Goal: Task Accomplishment & Management: Use online tool/utility

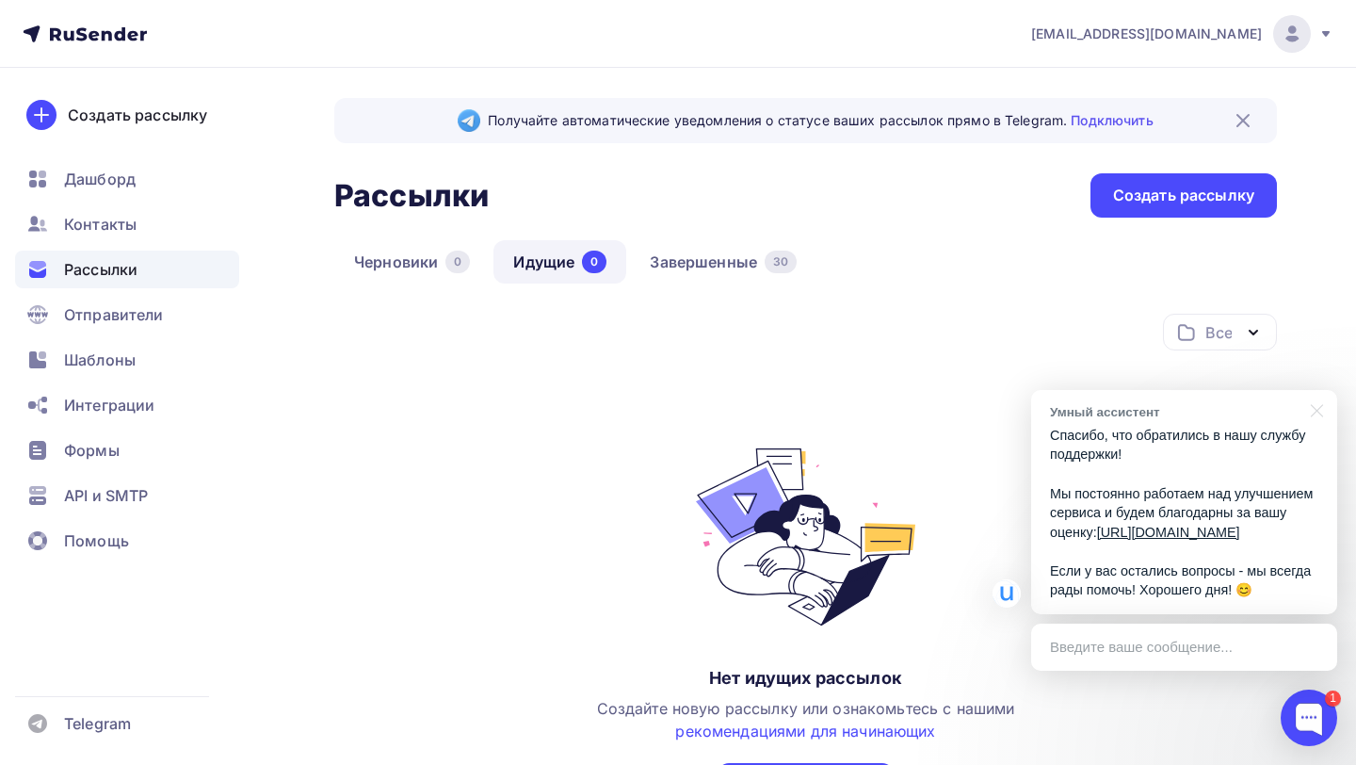
click at [1170, 450] on p "Спасибо, что обратились в нашу службу поддержки! Мы постоянно работаем над улуч…" at bounding box center [1184, 513] width 268 height 174
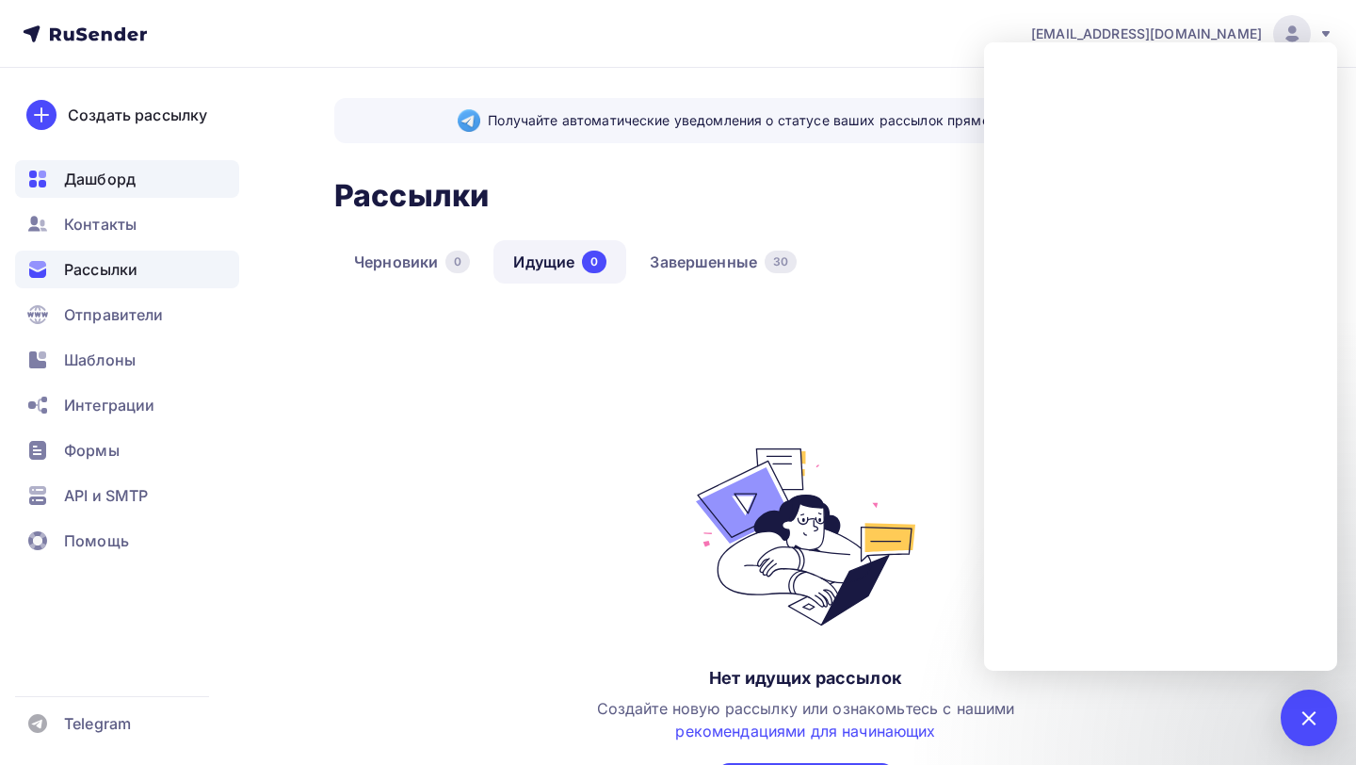
click at [156, 185] on div "Дашборд" at bounding box center [127, 179] width 224 height 38
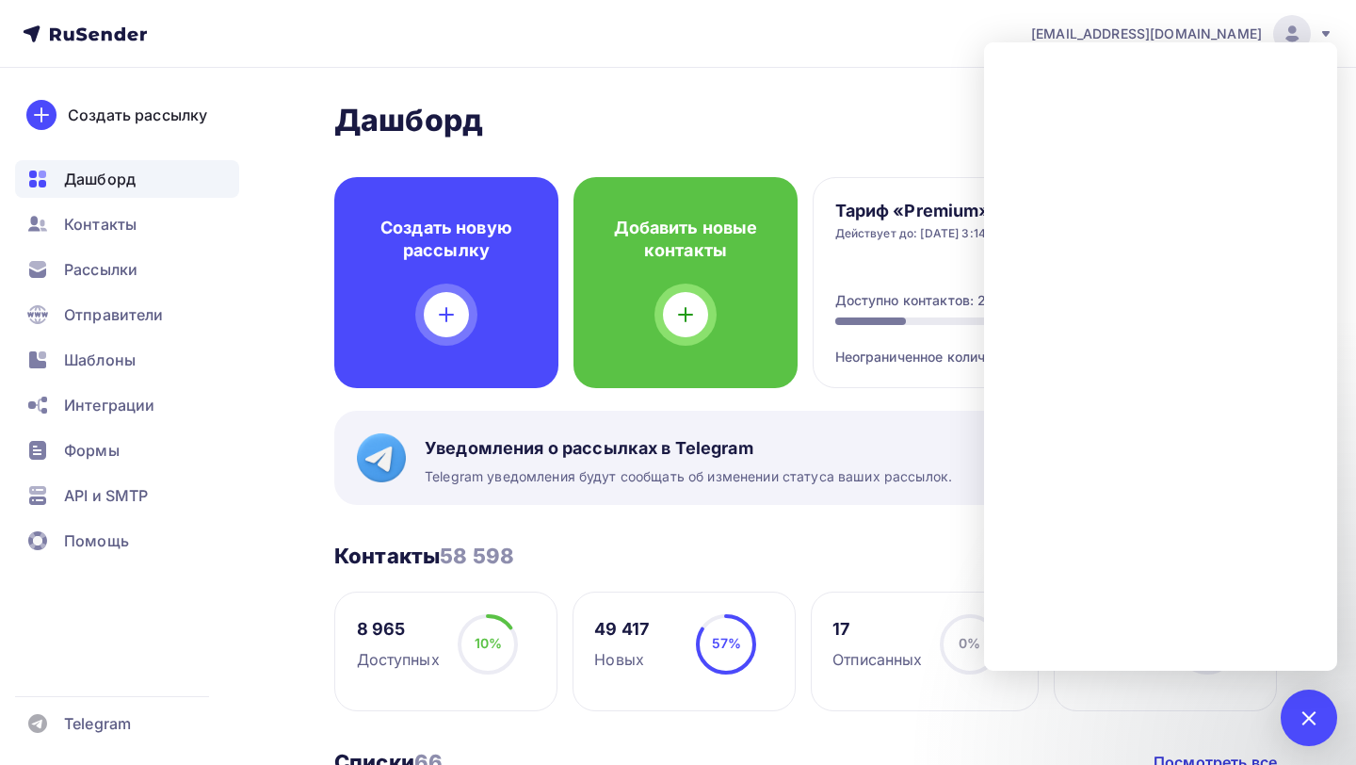
click at [1307, 730] on div "1" at bounding box center [1309, 717] width 57 height 57
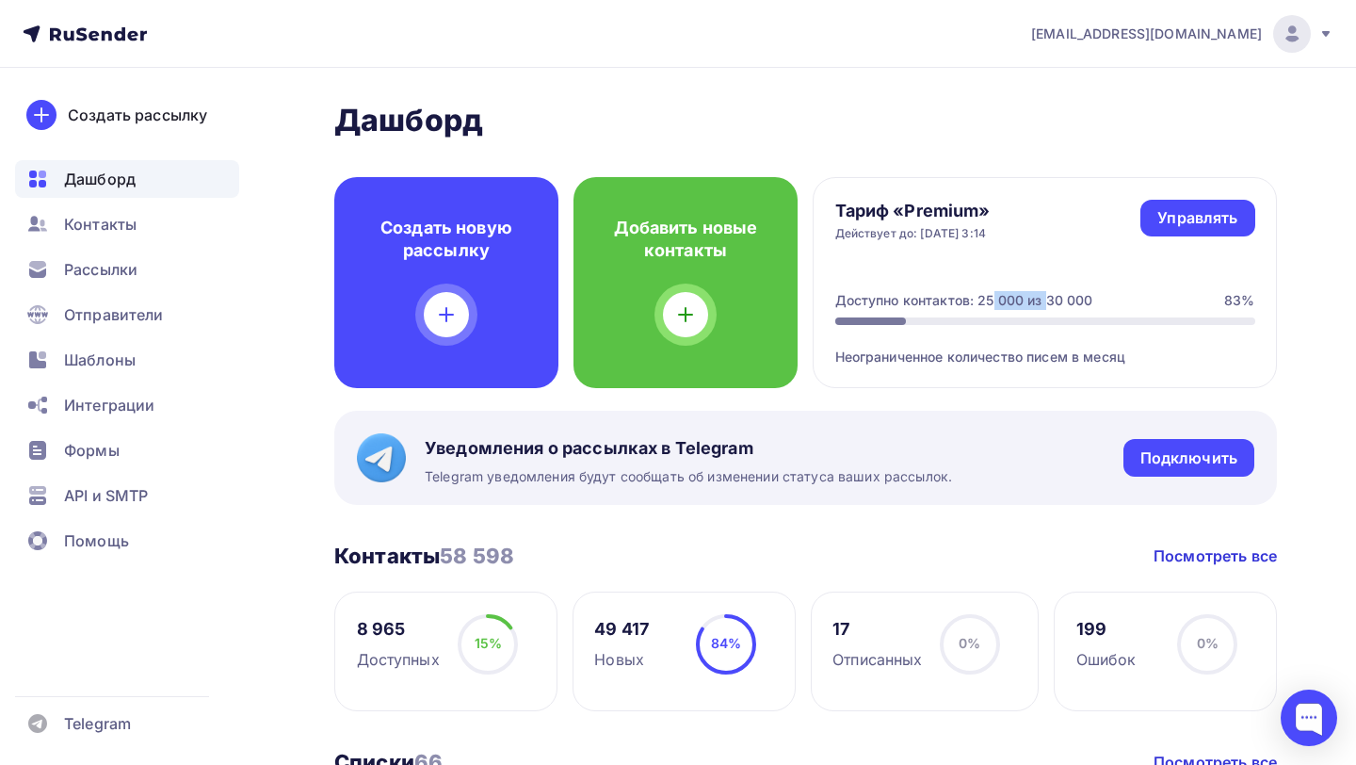
drag, startPoint x: 919, startPoint y: 300, endPoint x: 1024, endPoint y: 298, distance: 104.6
click at [1024, 298] on div "Доступно контактов: 25 000 из 30 000" at bounding box center [964, 300] width 258 height 19
click at [1077, 298] on div "Доступно контактов: 25 000 из 30 000" at bounding box center [964, 300] width 258 height 19
drag, startPoint x: 1026, startPoint y: 298, endPoint x: 966, endPoint y: 300, distance: 59.4
click at [966, 300] on div "Доступно контактов: 25 000 из 30 000" at bounding box center [964, 300] width 258 height 19
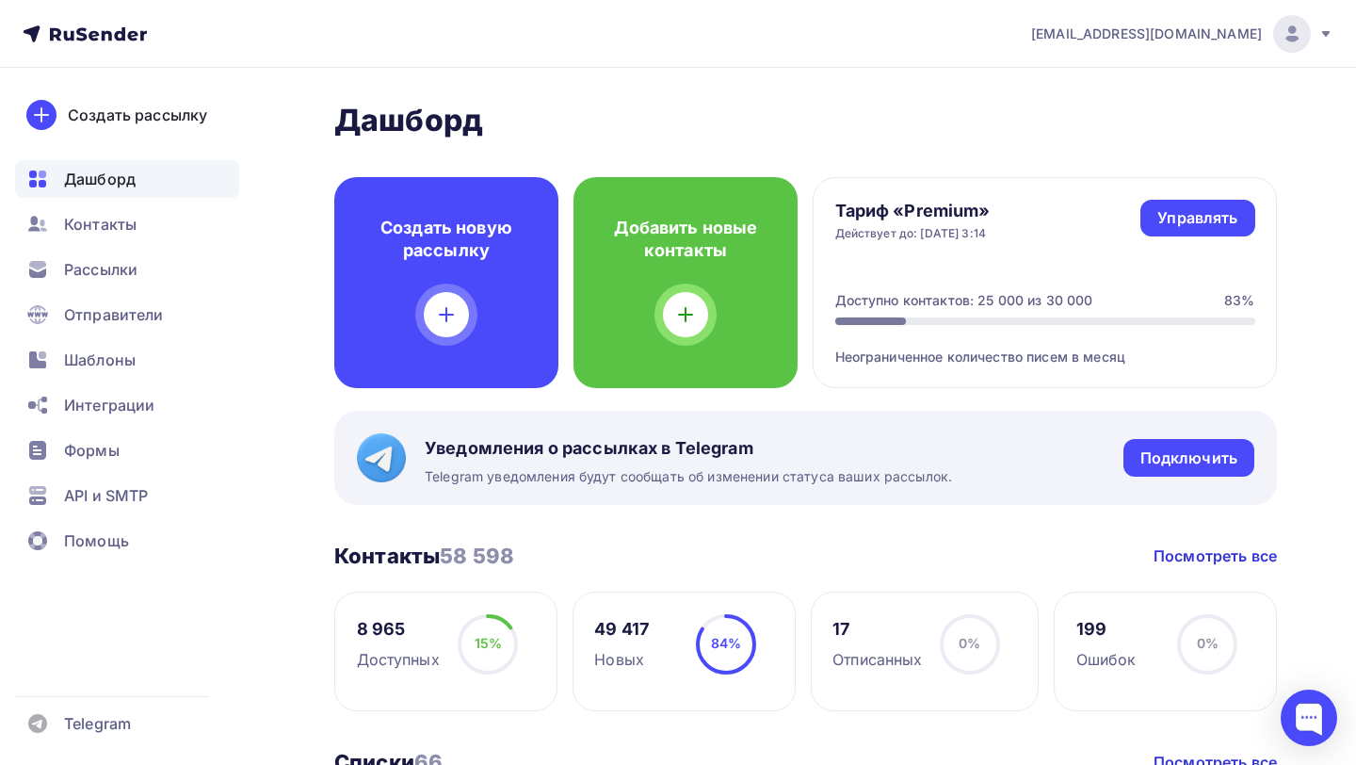
click at [966, 300] on div "Доступно контактов: 25 000 из 30 000" at bounding box center [964, 300] width 258 height 19
click at [1315, 715] on div at bounding box center [1309, 717] width 57 height 57
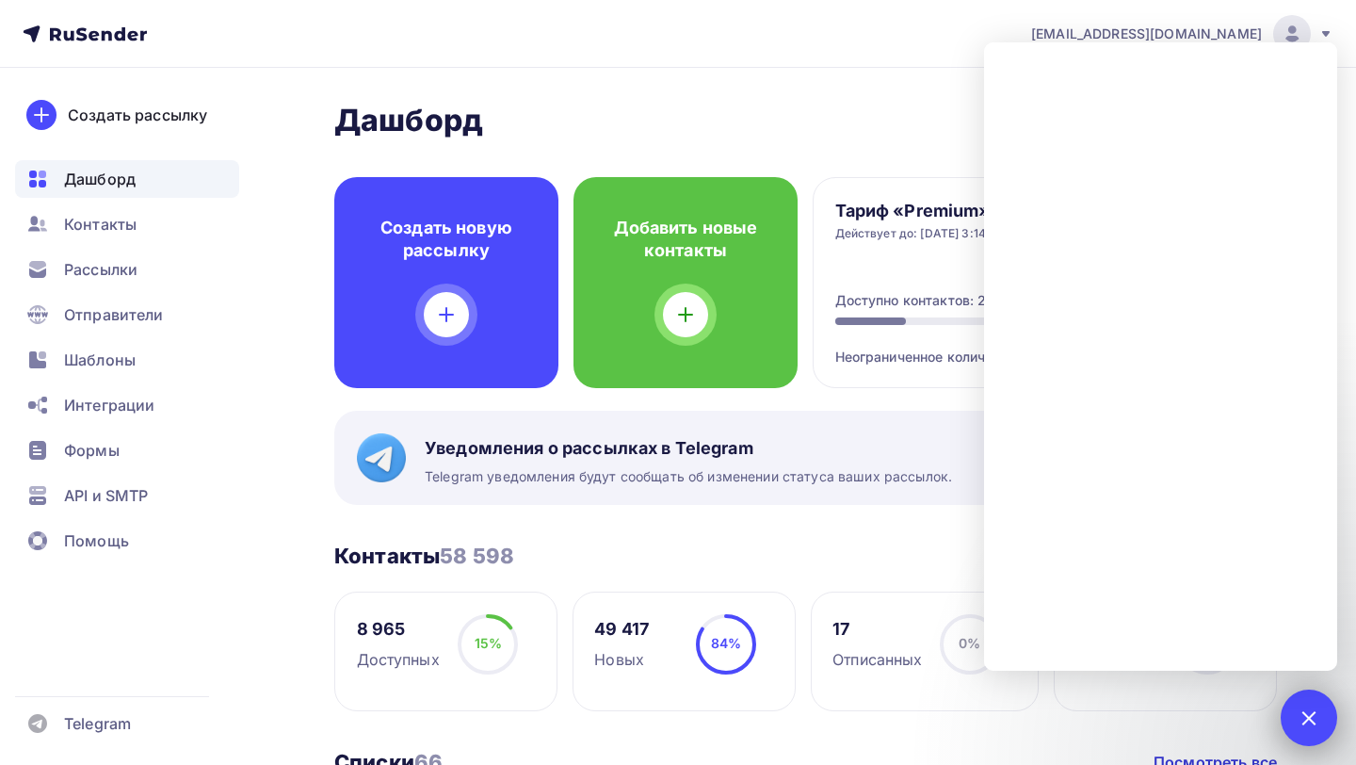
click at [1310, 709] on div at bounding box center [1308, 717] width 25 height 25
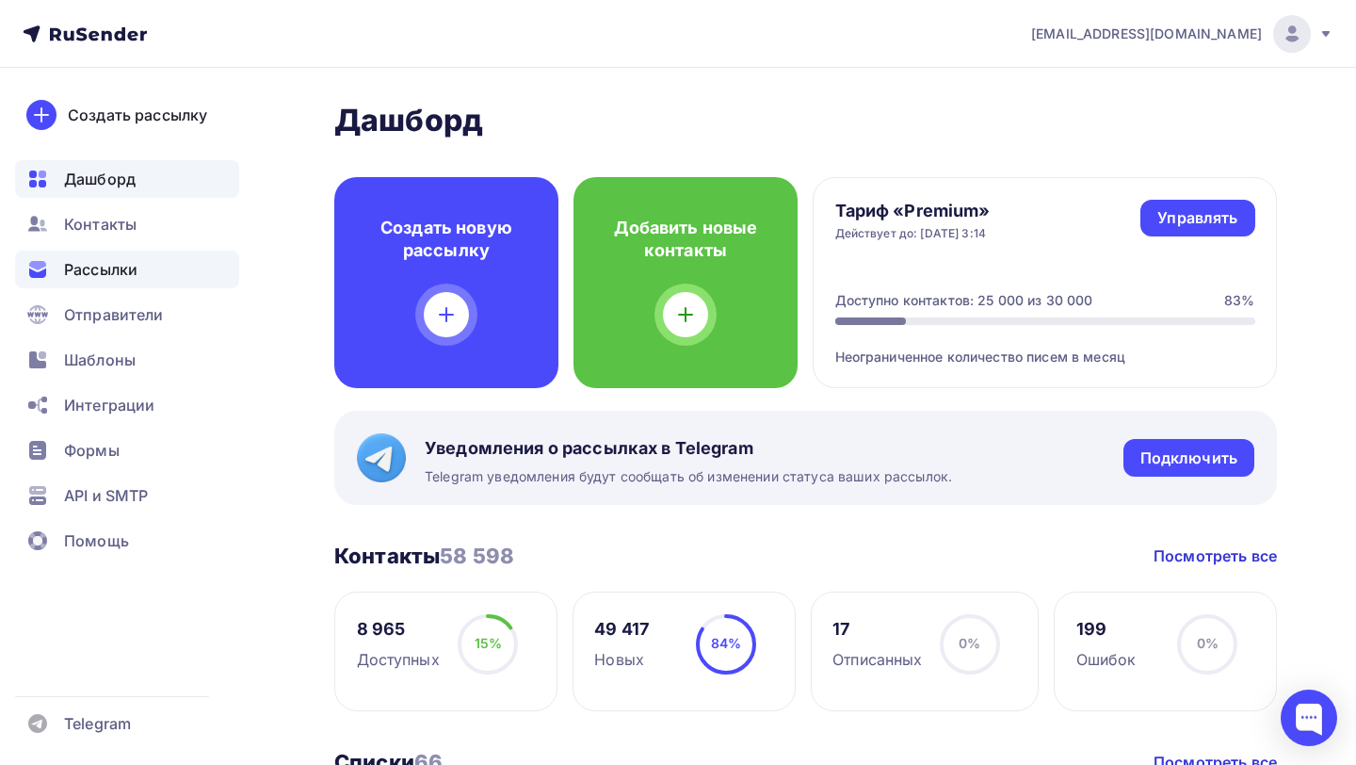
click at [92, 284] on div "Рассылки" at bounding box center [127, 270] width 224 height 38
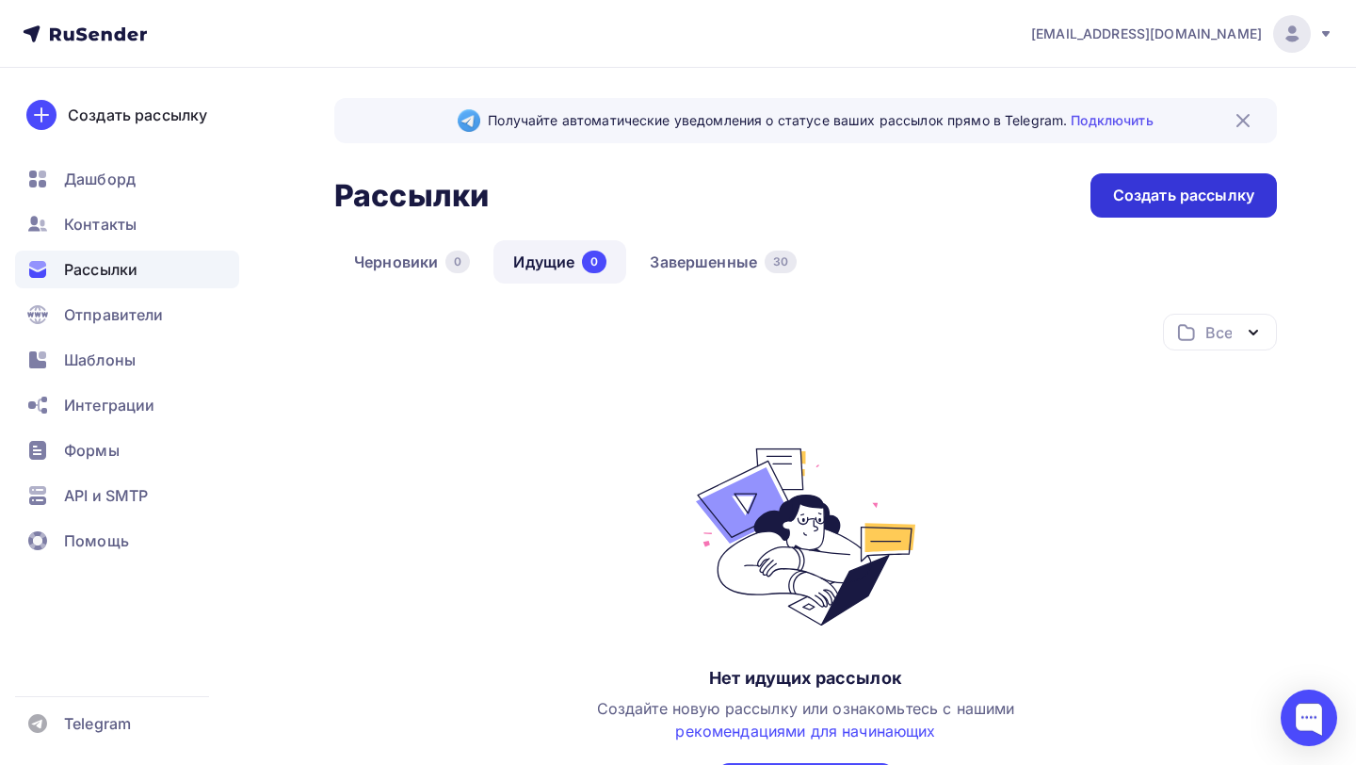
click at [1141, 173] on div "Создать рассылку" at bounding box center [1184, 195] width 186 height 44
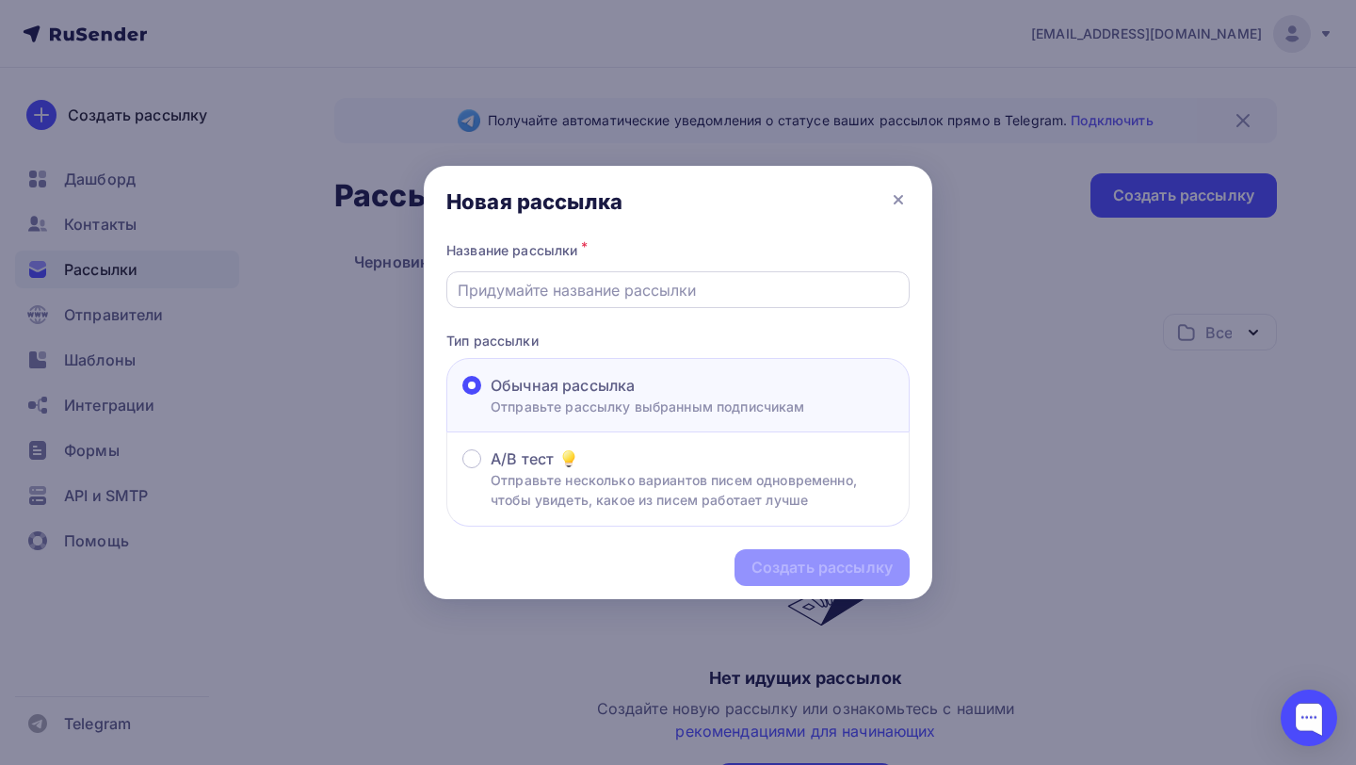
click at [612, 288] on input "text" at bounding box center [679, 290] width 442 height 23
type input "Пищевые2"
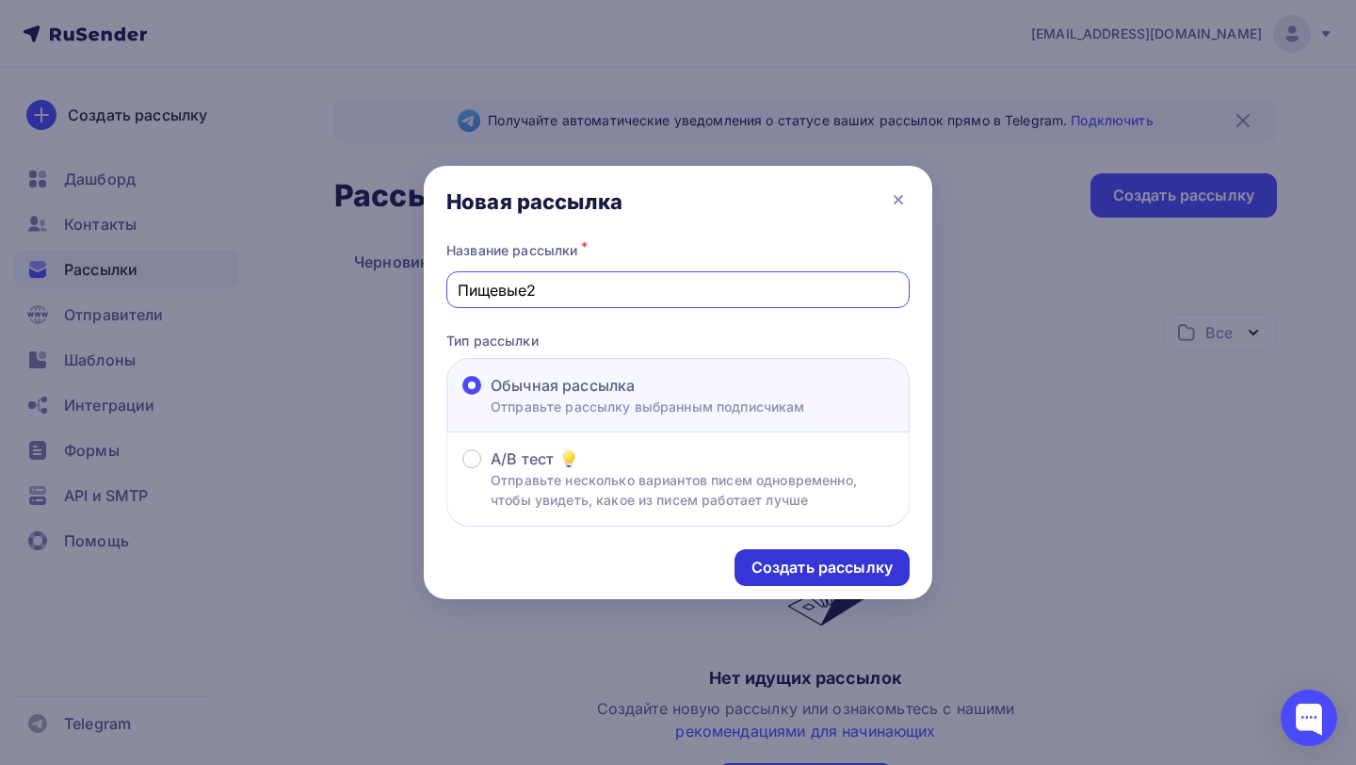
click at [747, 554] on div "Создать рассылку" at bounding box center [822, 567] width 175 height 37
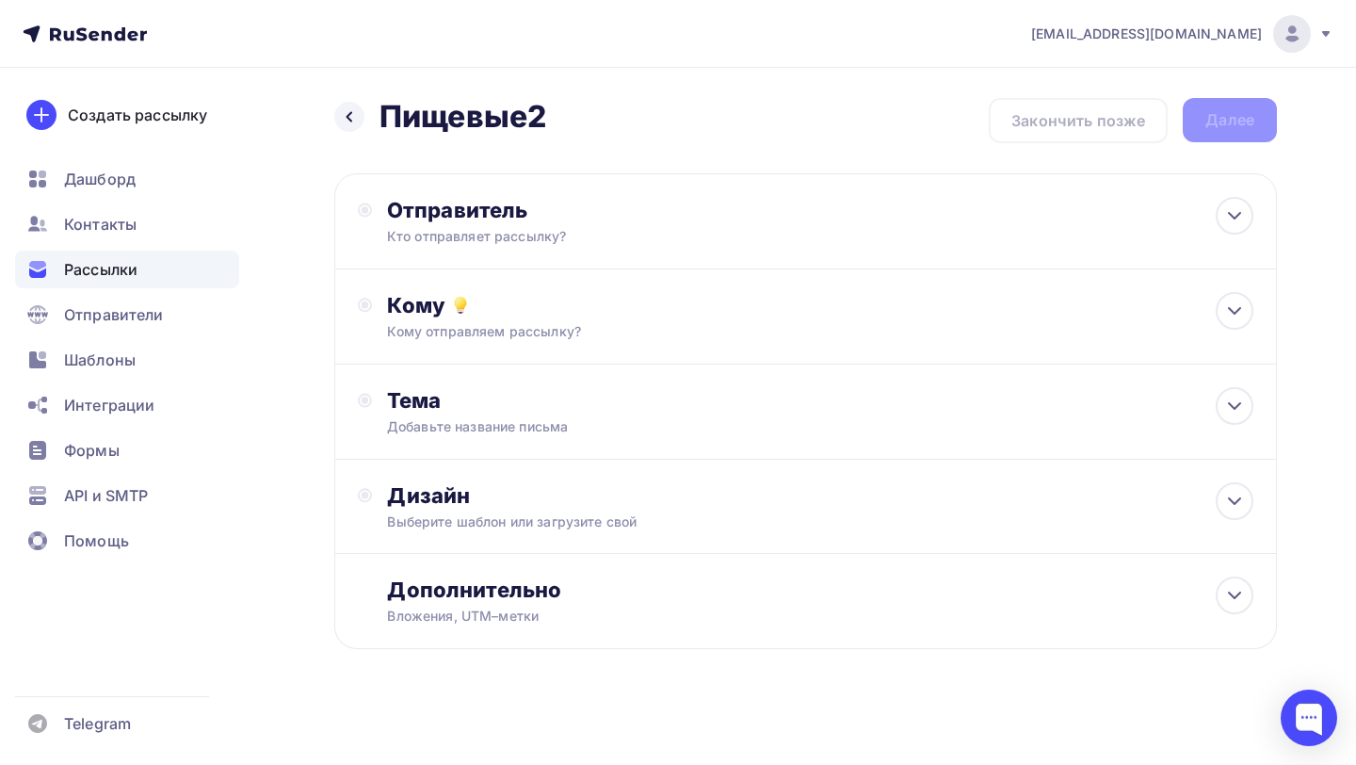
click at [564, 328] on div "Кому отправляем рассылку?" at bounding box center [777, 331] width 780 height 19
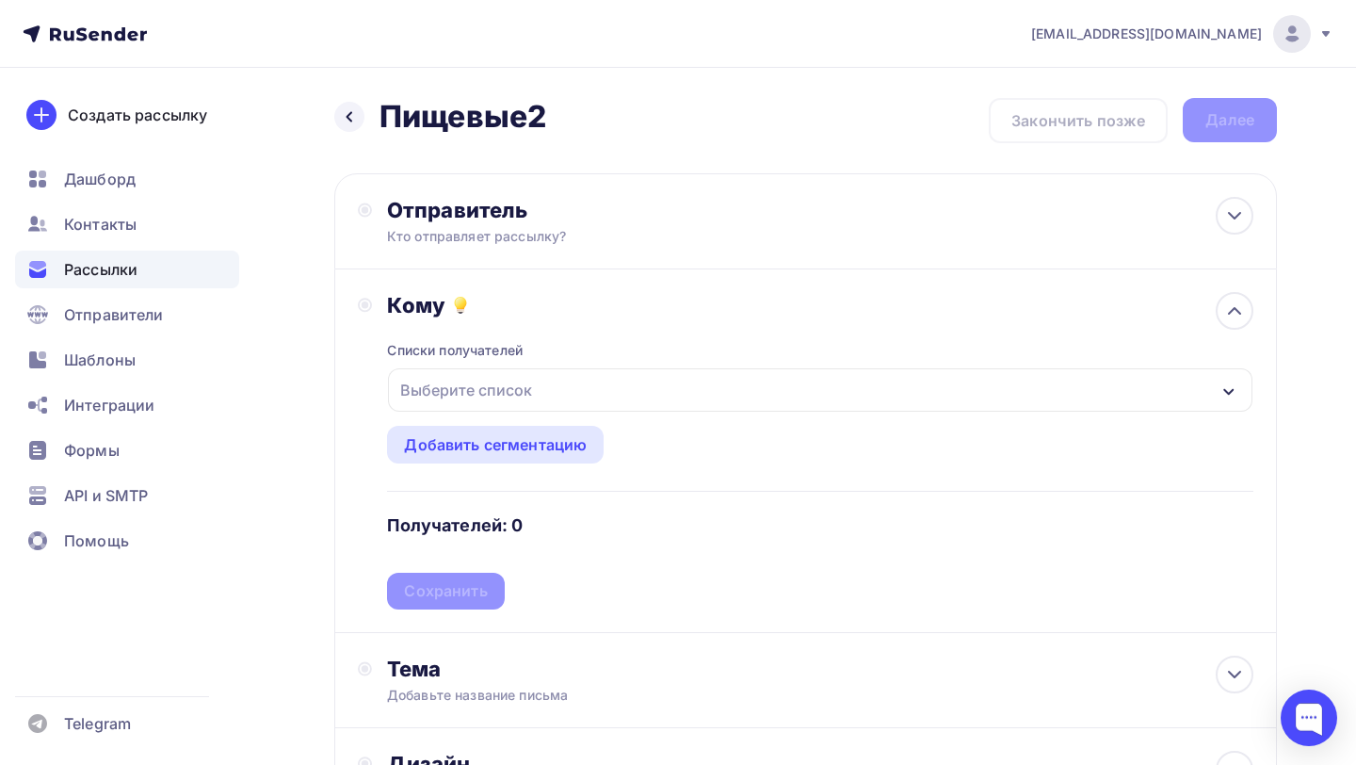
click at [514, 397] on div "Выберите список" at bounding box center [466, 390] width 147 height 34
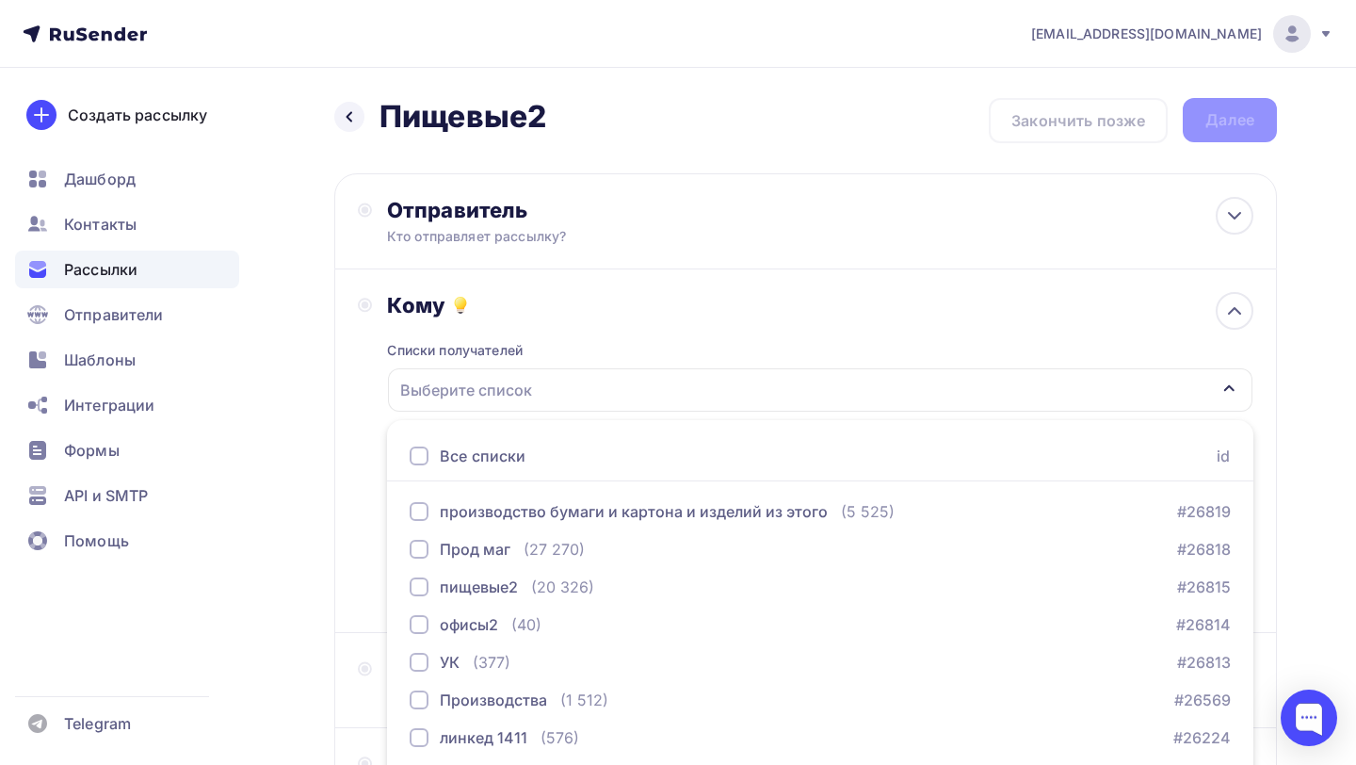
scroll to position [144, 0]
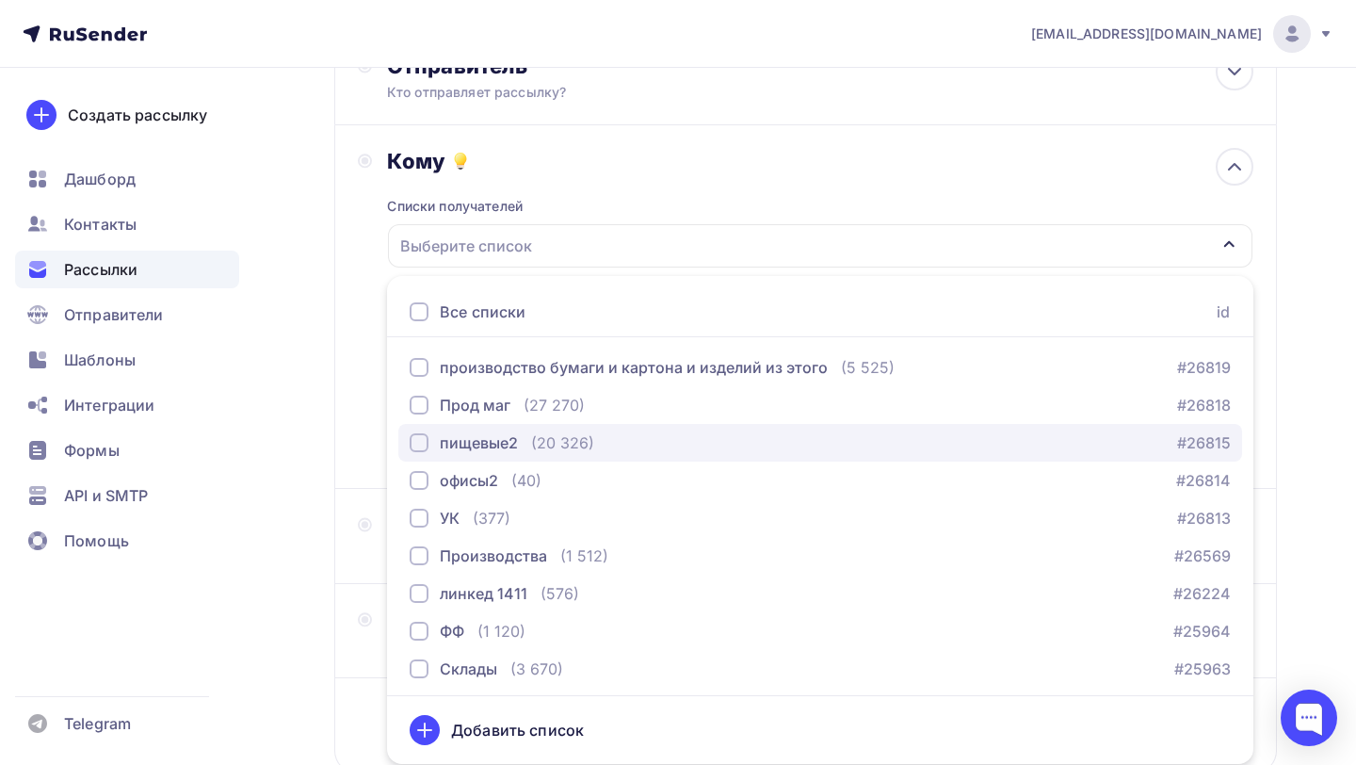
click at [549, 444] on div "(20 326)" at bounding box center [562, 442] width 63 height 23
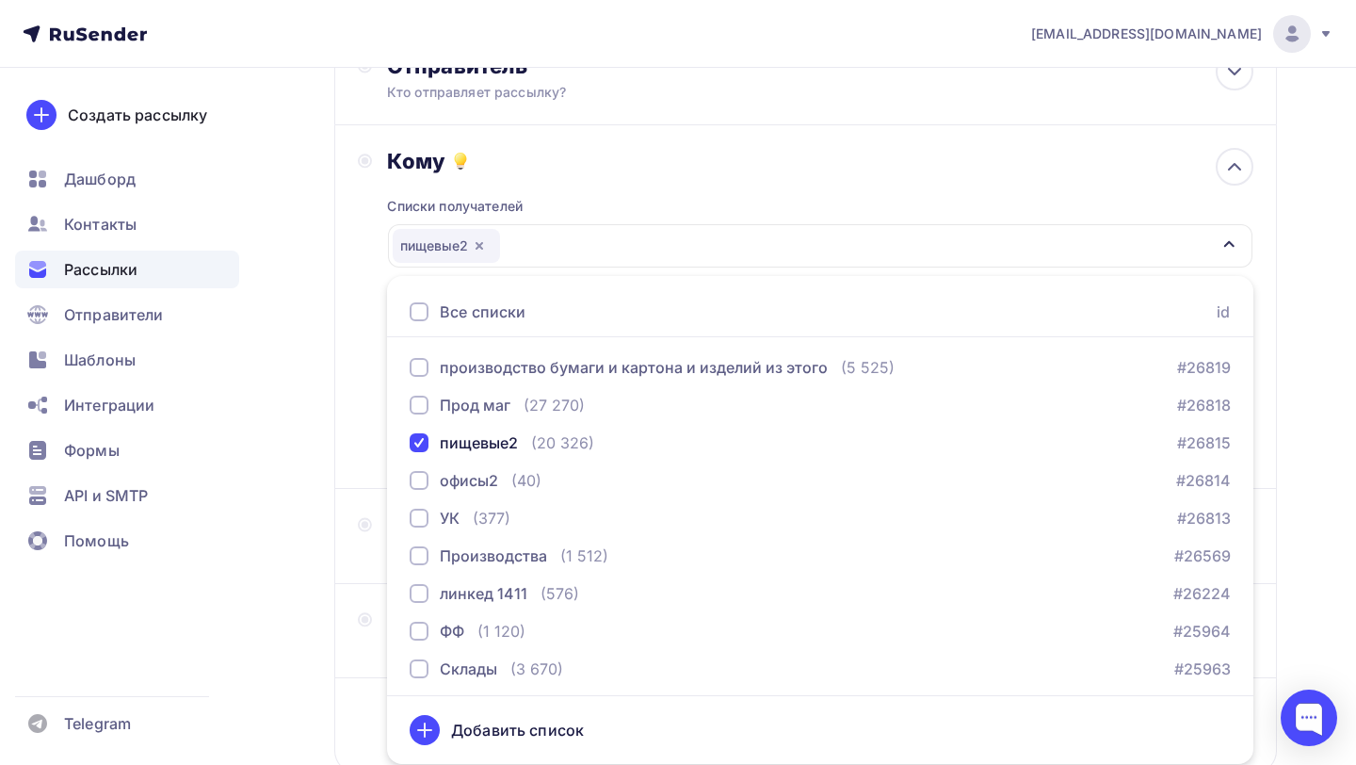
click at [361, 440] on div "Кому Списки получателей пищевые2 Все списки id производство бумаги и картона и …" at bounding box center [806, 306] width 896 height 317
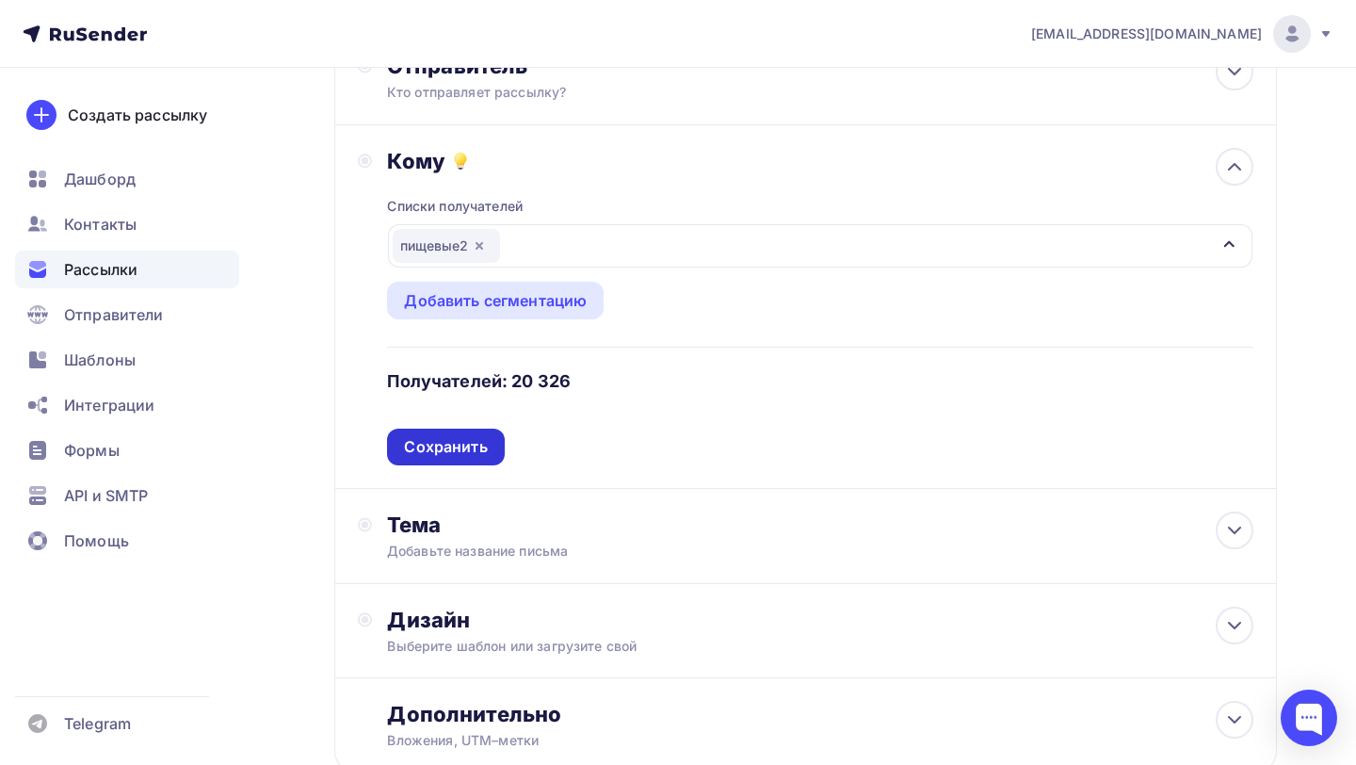
click at [449, 449] on div "Сохранить" at bounding box center [445, 447] width 83 height 22
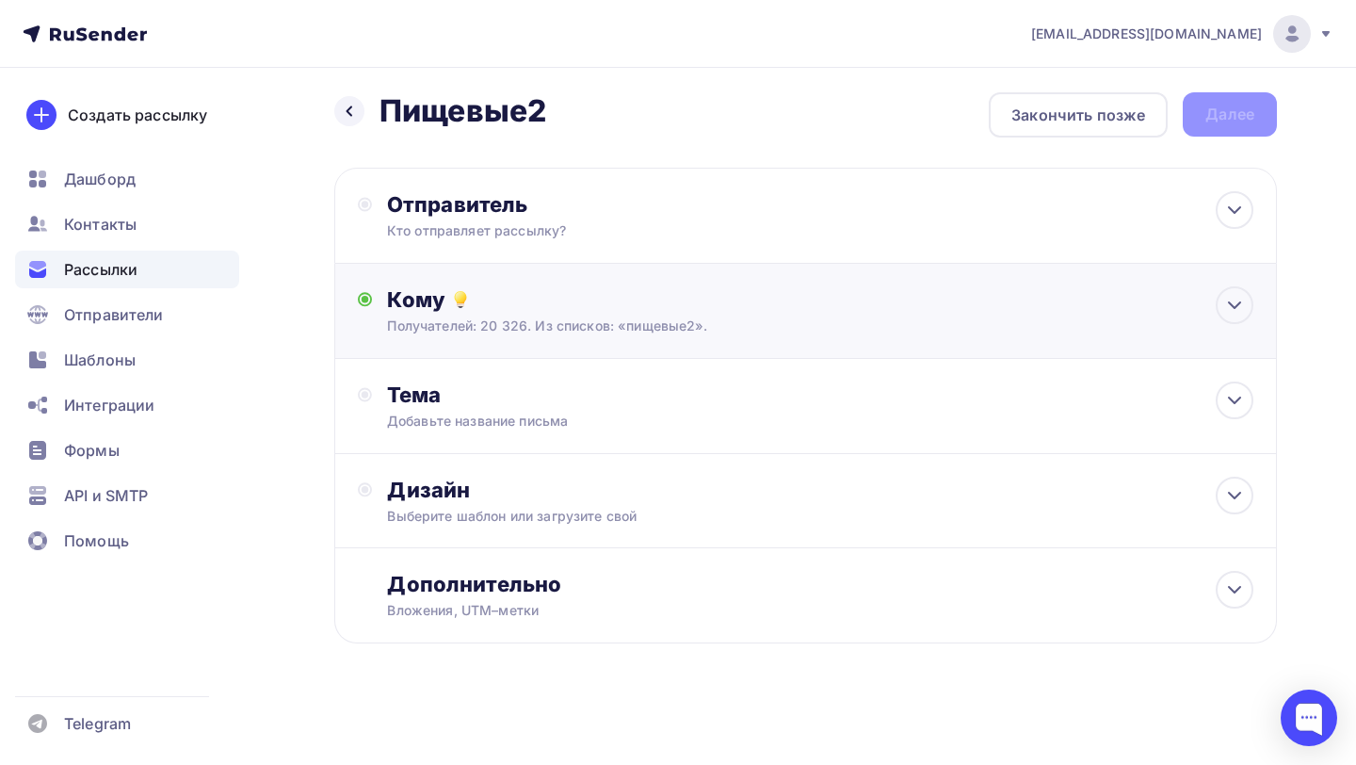
scroll to position [8, 0]
click at [514, 317] on div "Получателей: 20 326. Из списков: «пищевые2»." at bounding box center [777, 325] width 780 height 19
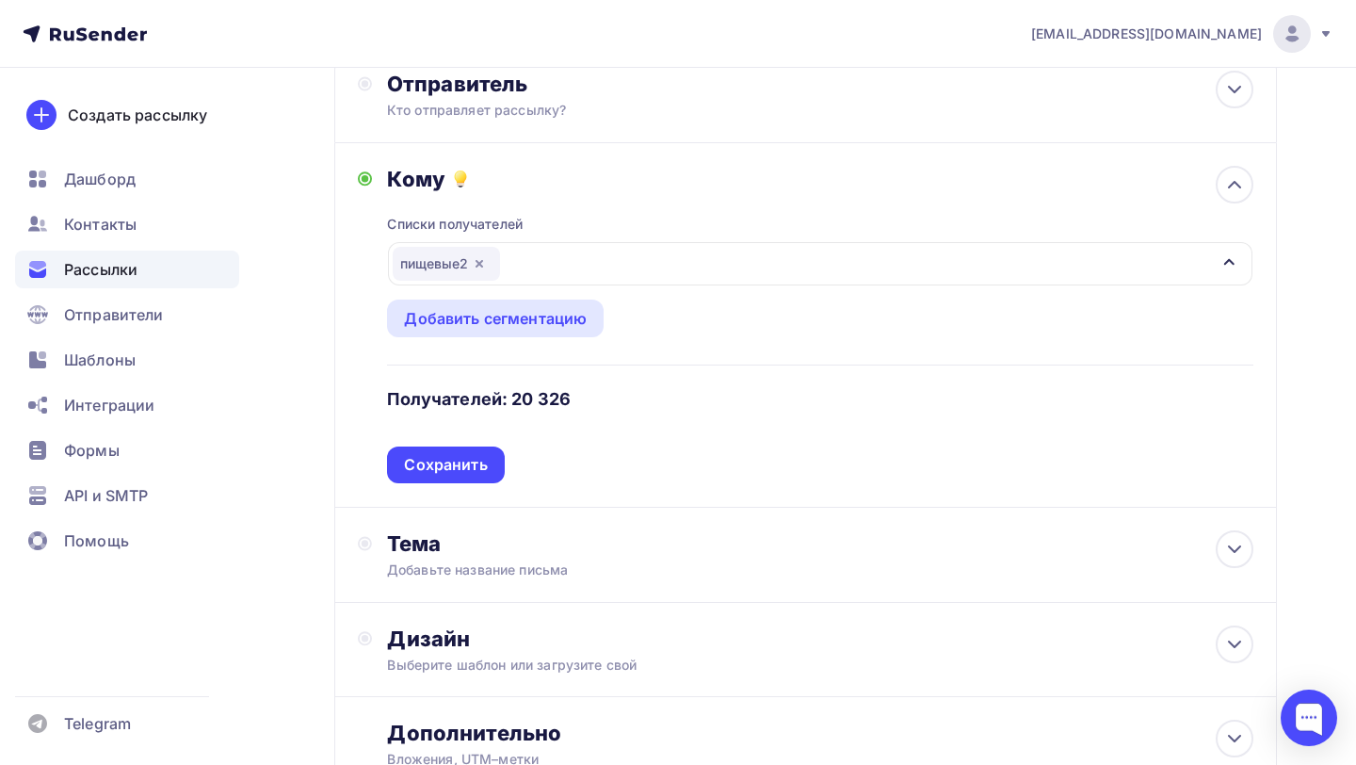
scroll to position [144, 0]
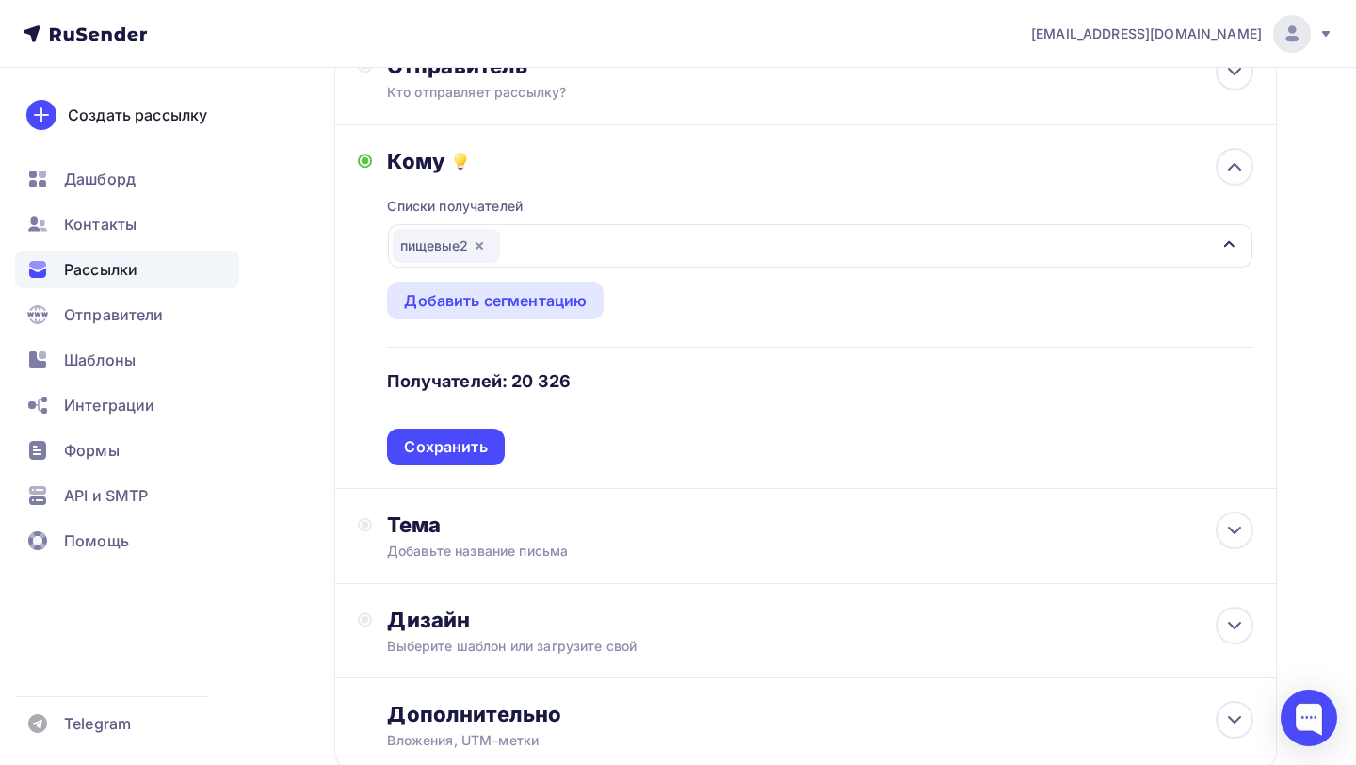
click at [518, 173] on div "Кому" at bounding box center [820, 161] width 867 height 26
click at [1217, 159] on div at bounding box center [1235, 167] width 38 height 38
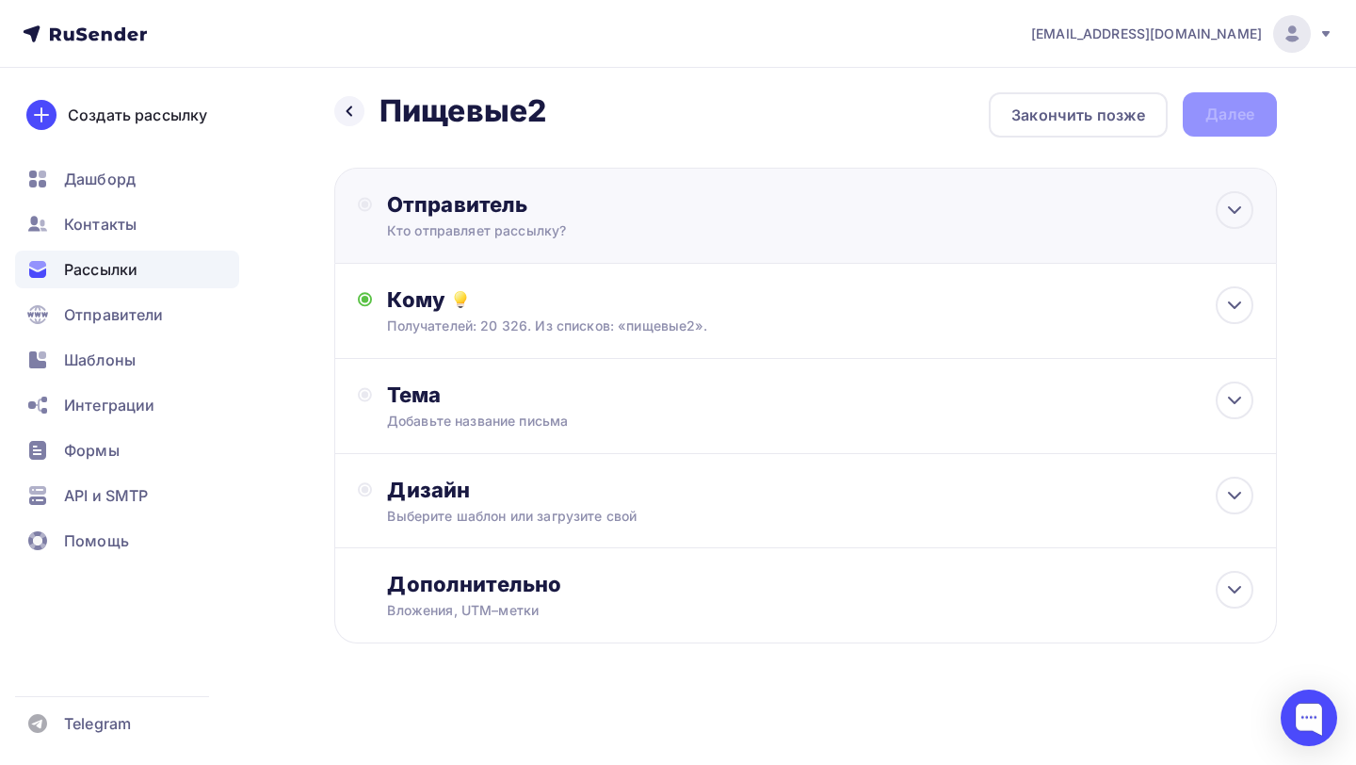
scroll to position [8, 0]
click at [1224, 303] on icon at bounding box center [1235, 305] width 23 height 23
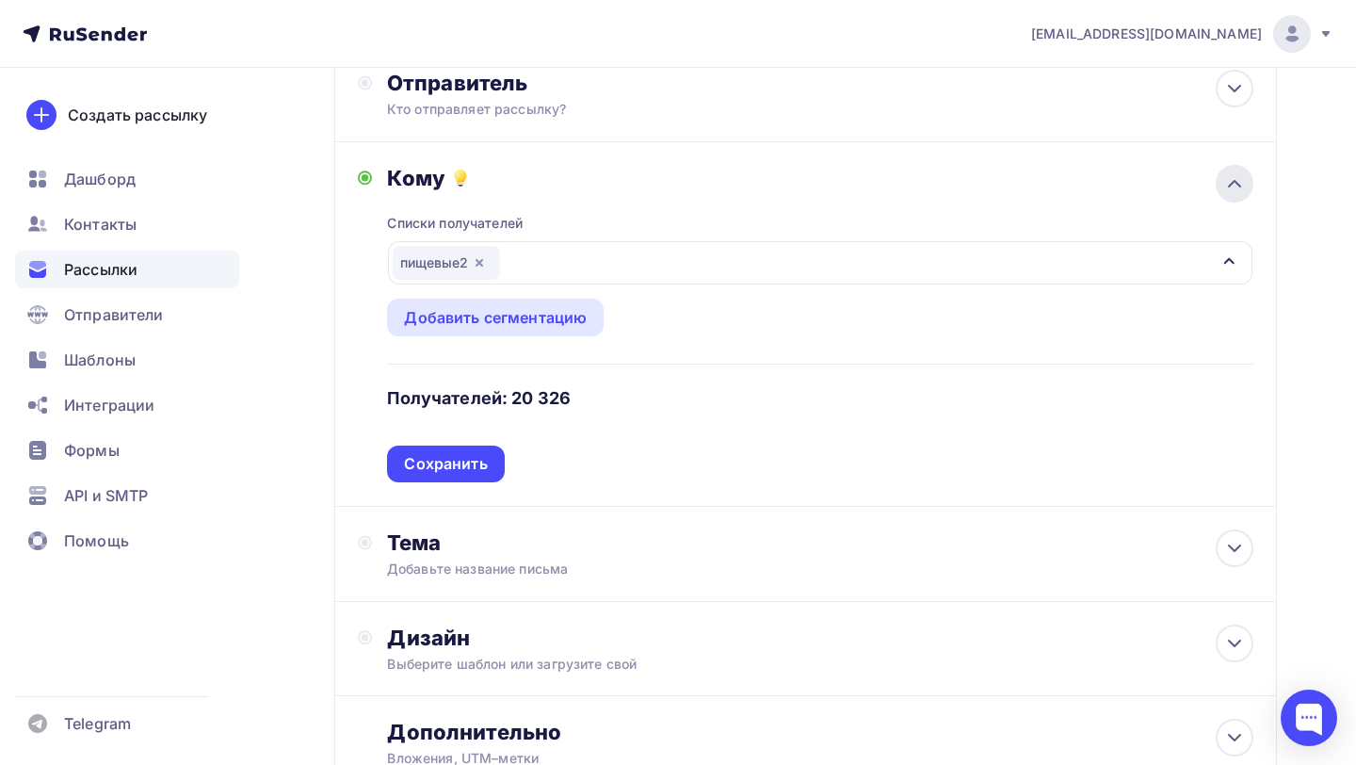
scroll to position [144, 0]
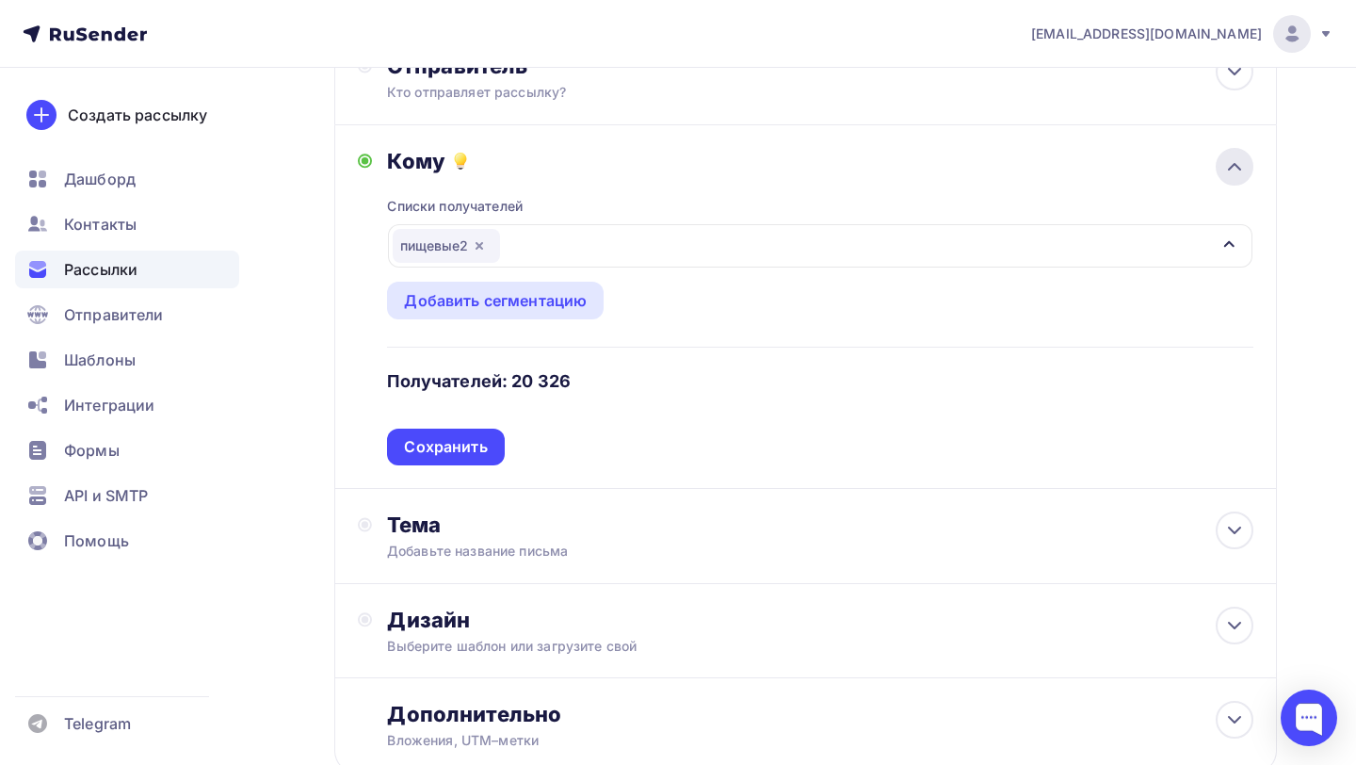
click at [1226, 181] on div at bounding box center [1235, 167] width 38 height 38
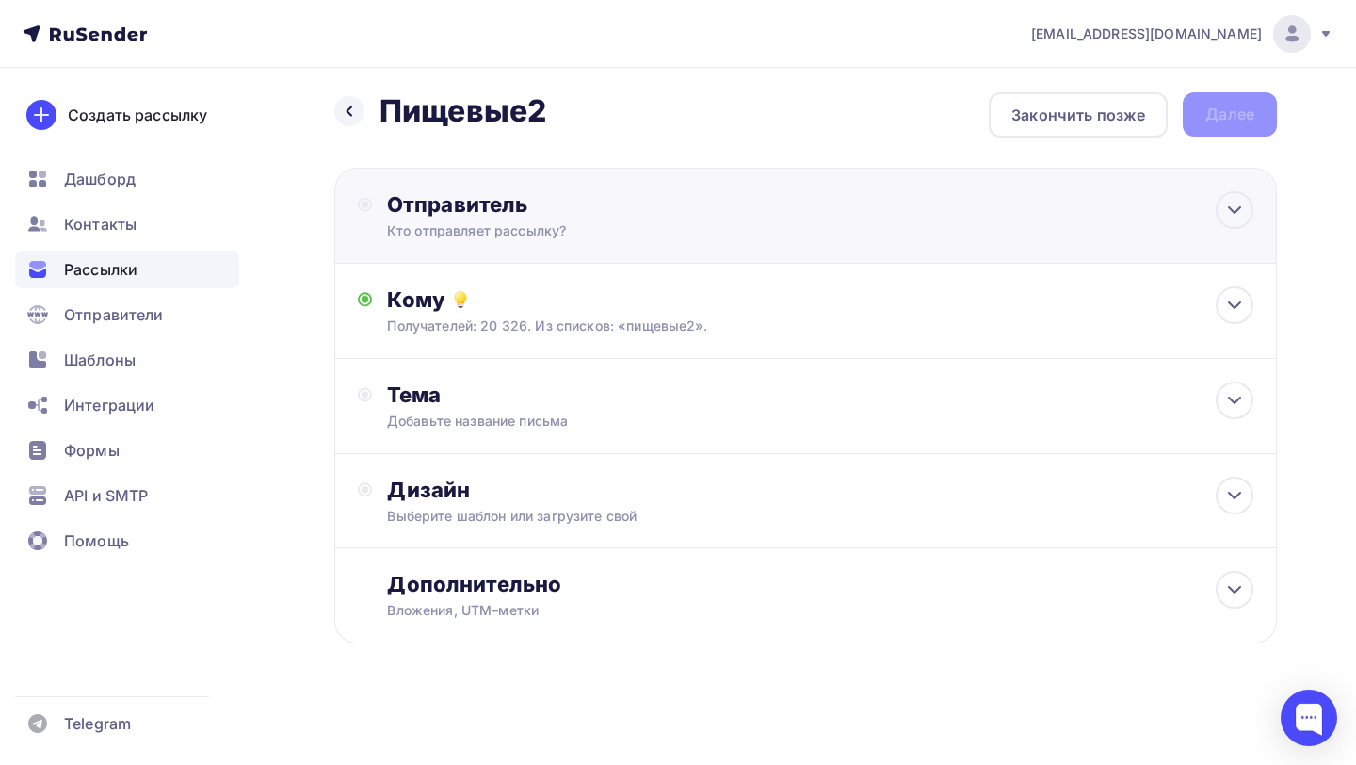
scroll to position [8, 0]
click at [137, 253] on div "Рассылки" at bounding box center [127, 270] width 224 height 38
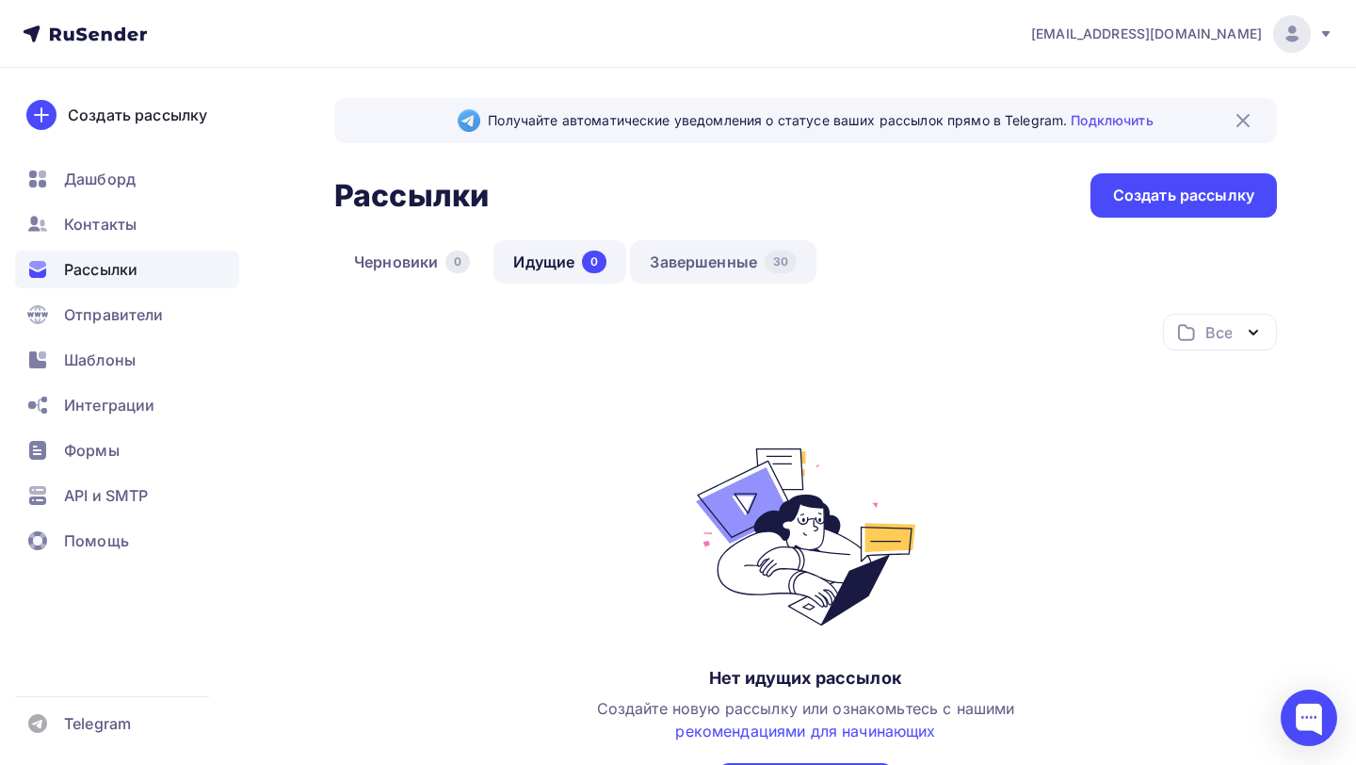
click at [715, 258] on link "Завершенные 30" at bounding box center [723, 261] width 186 height 43
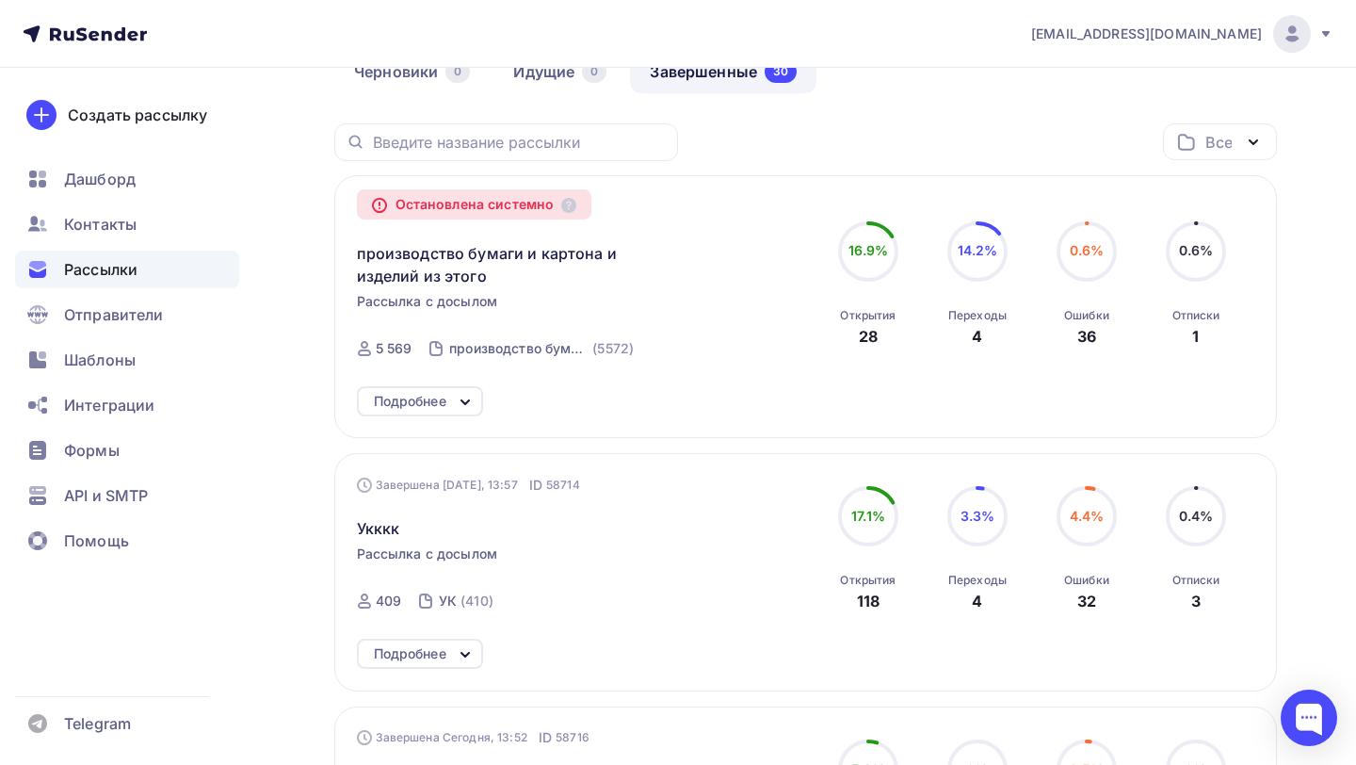
scroll to position [276, 0]
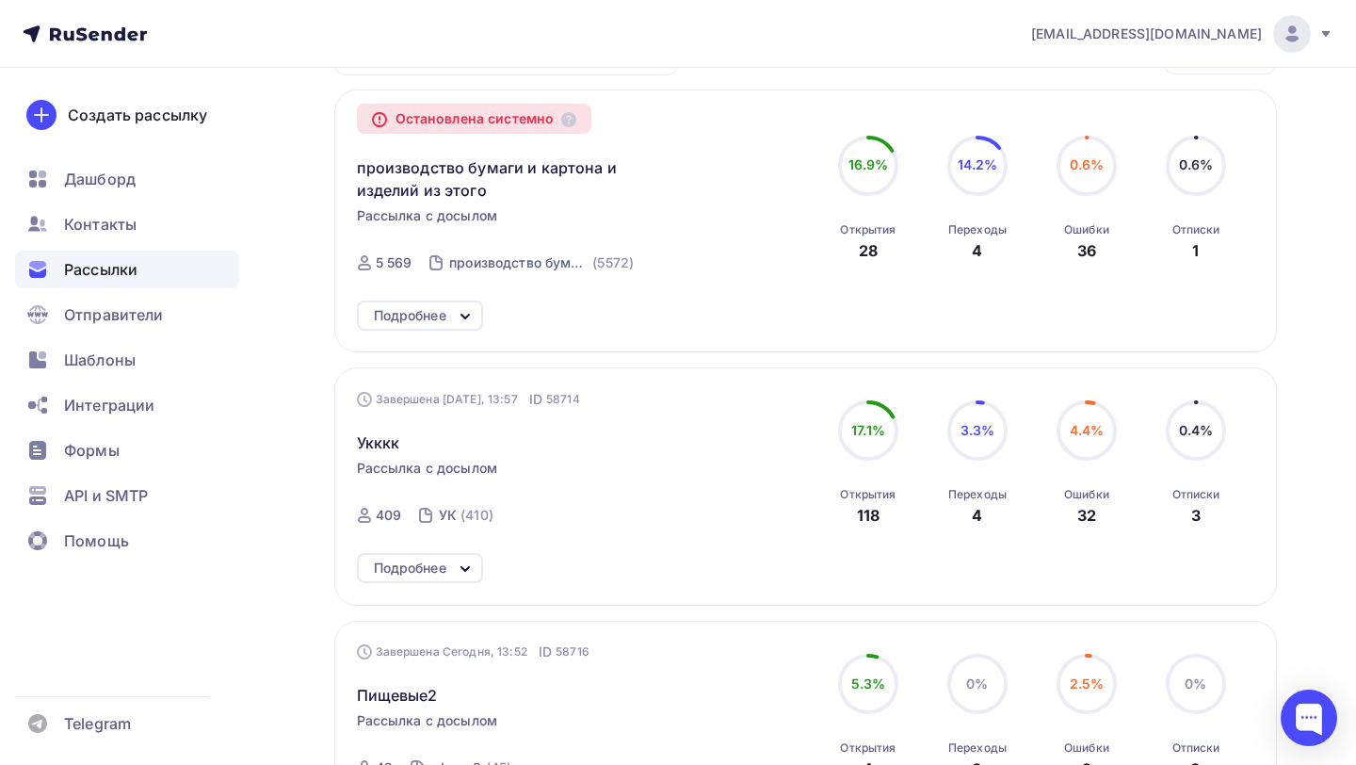
click at [452, 321] on div "Подробнее" at bounding box center [420, 315] width 126 height 30
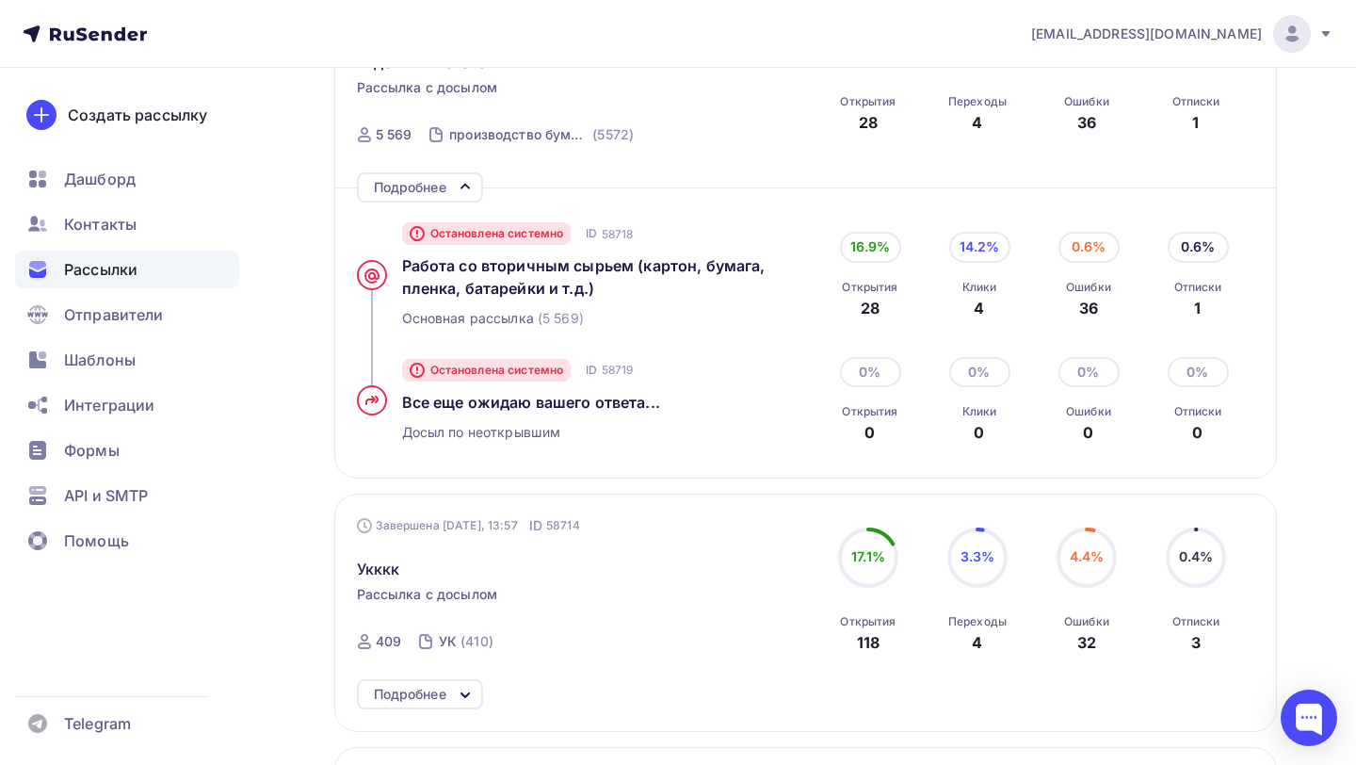
scroll to position [491, 0]
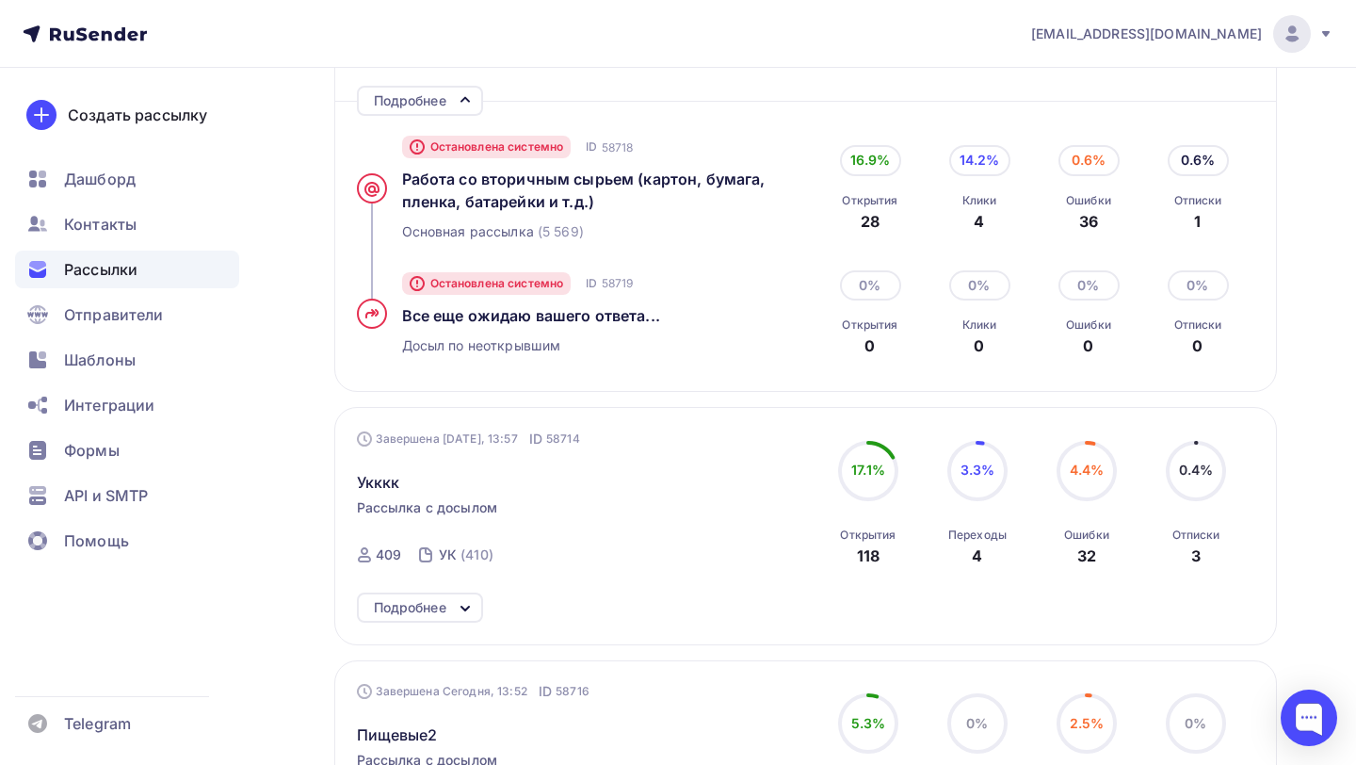
click at [444, 611] on div "Подробнее" at bounding box center [410, 607] width 73 height 23
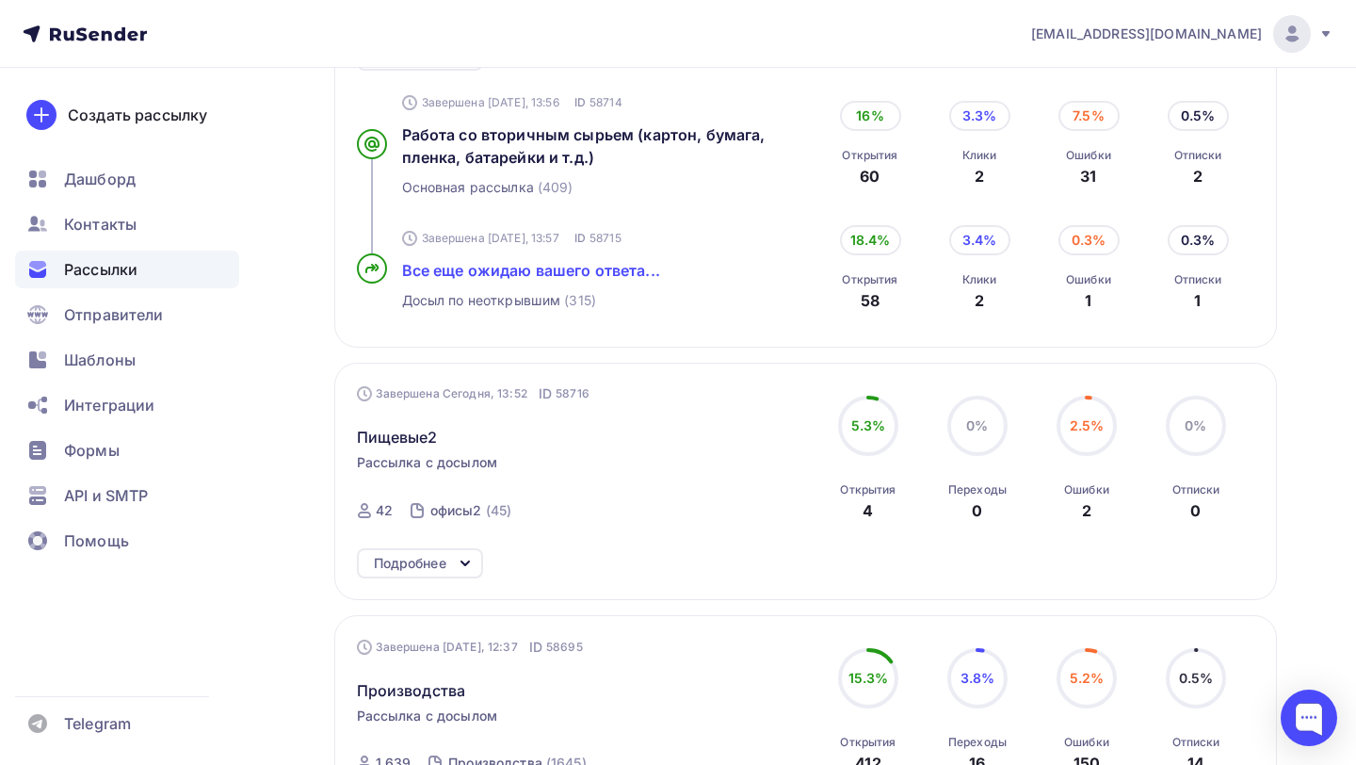
scroll to position [1103, 0]
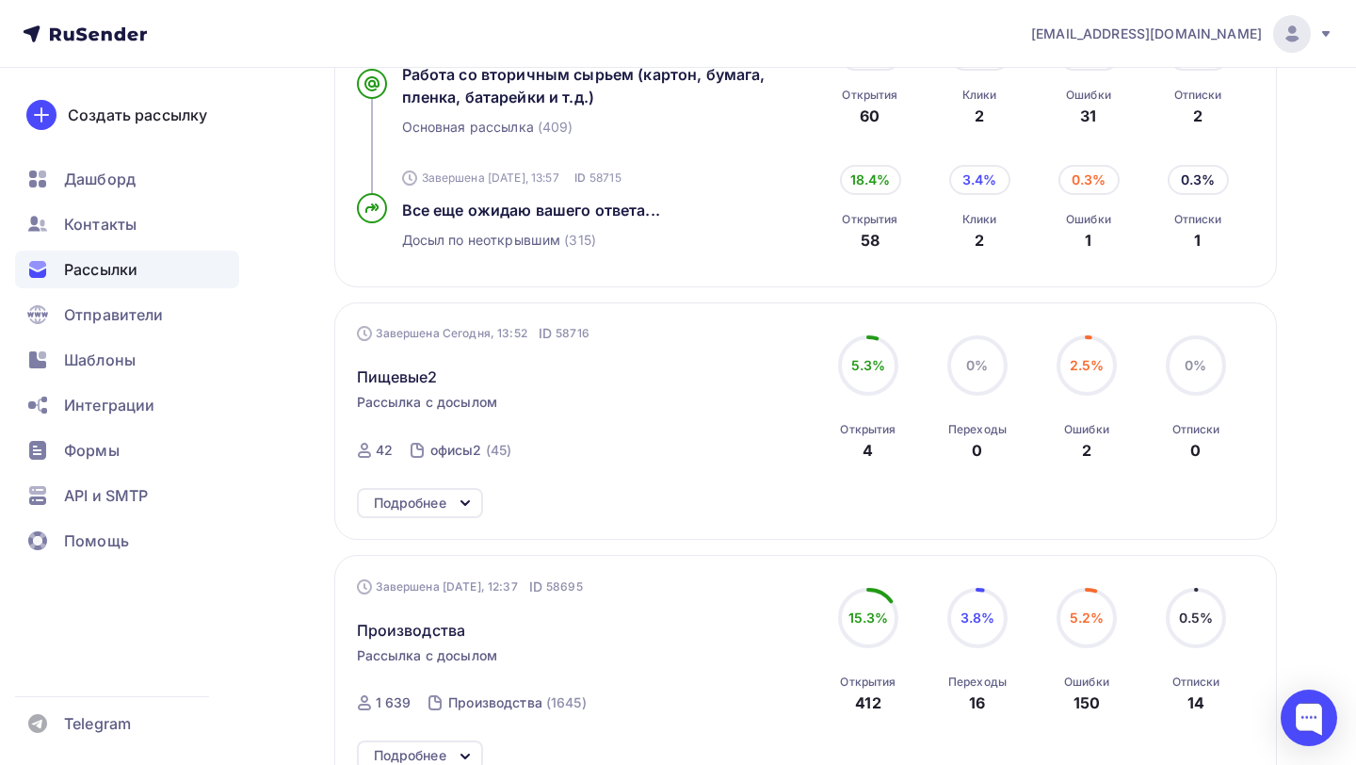
click at [441, 494] on div "Подробнее" at bounding box center [410, 503] width 73 height 23
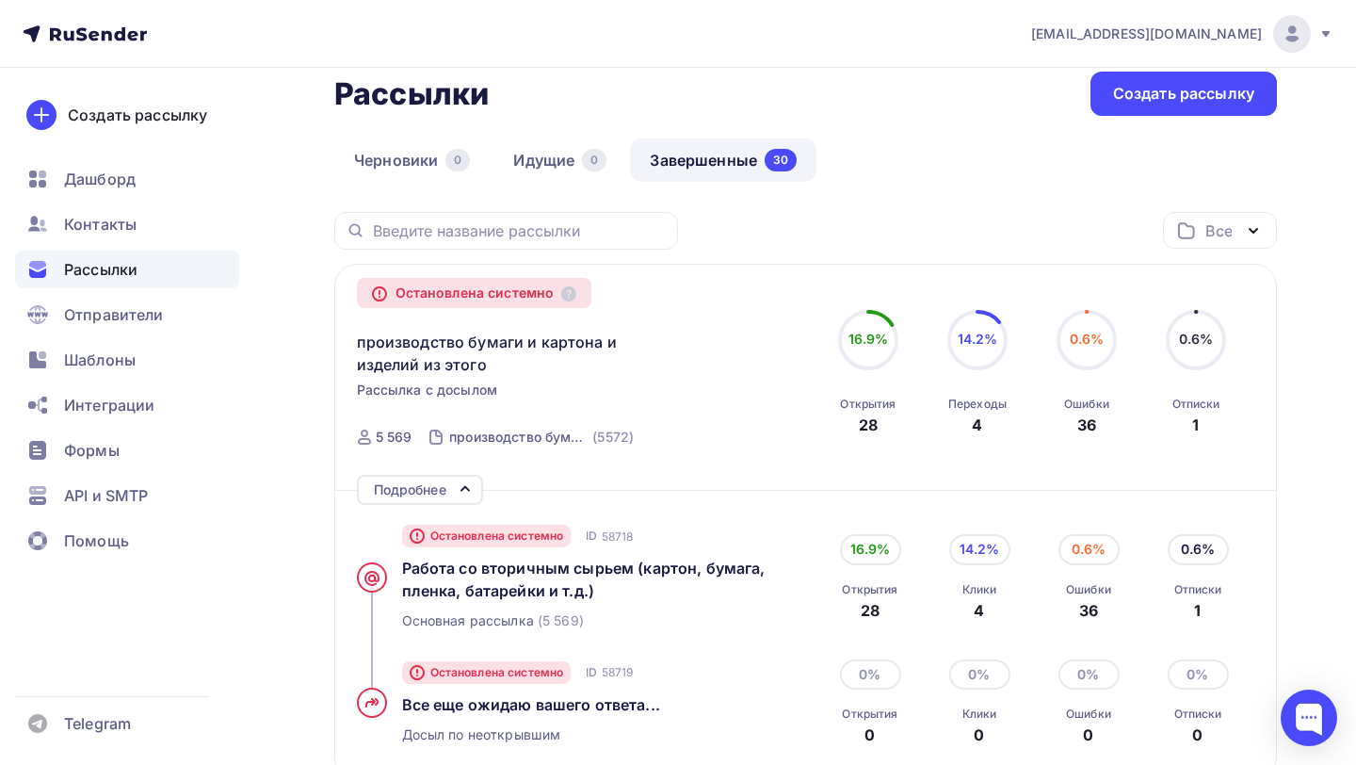
scroll to position [95, 0]
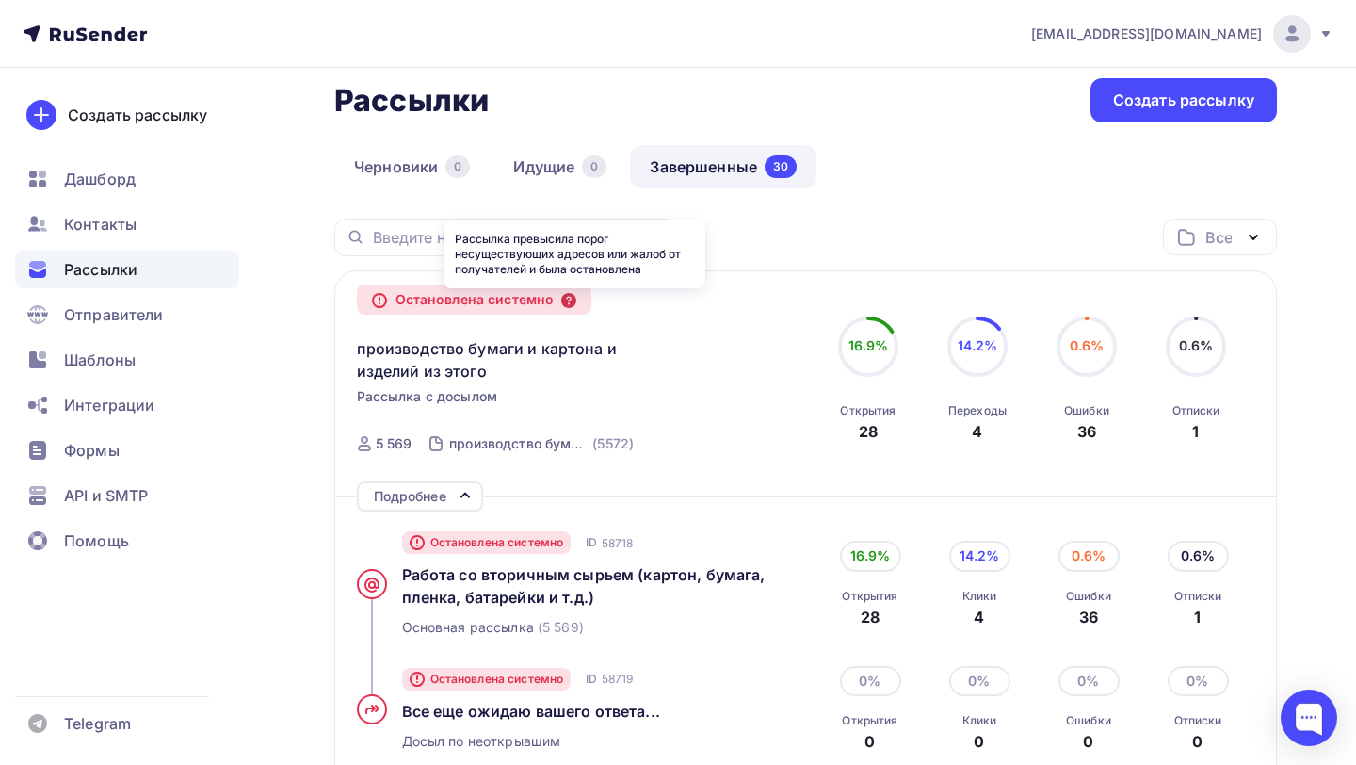
click at [576, 297] on icon at bounding box center [568, 300] width 15 height 15
click at [452, 501] on div "Подробнее" at bounding box center [420, 496] width 126 height 30
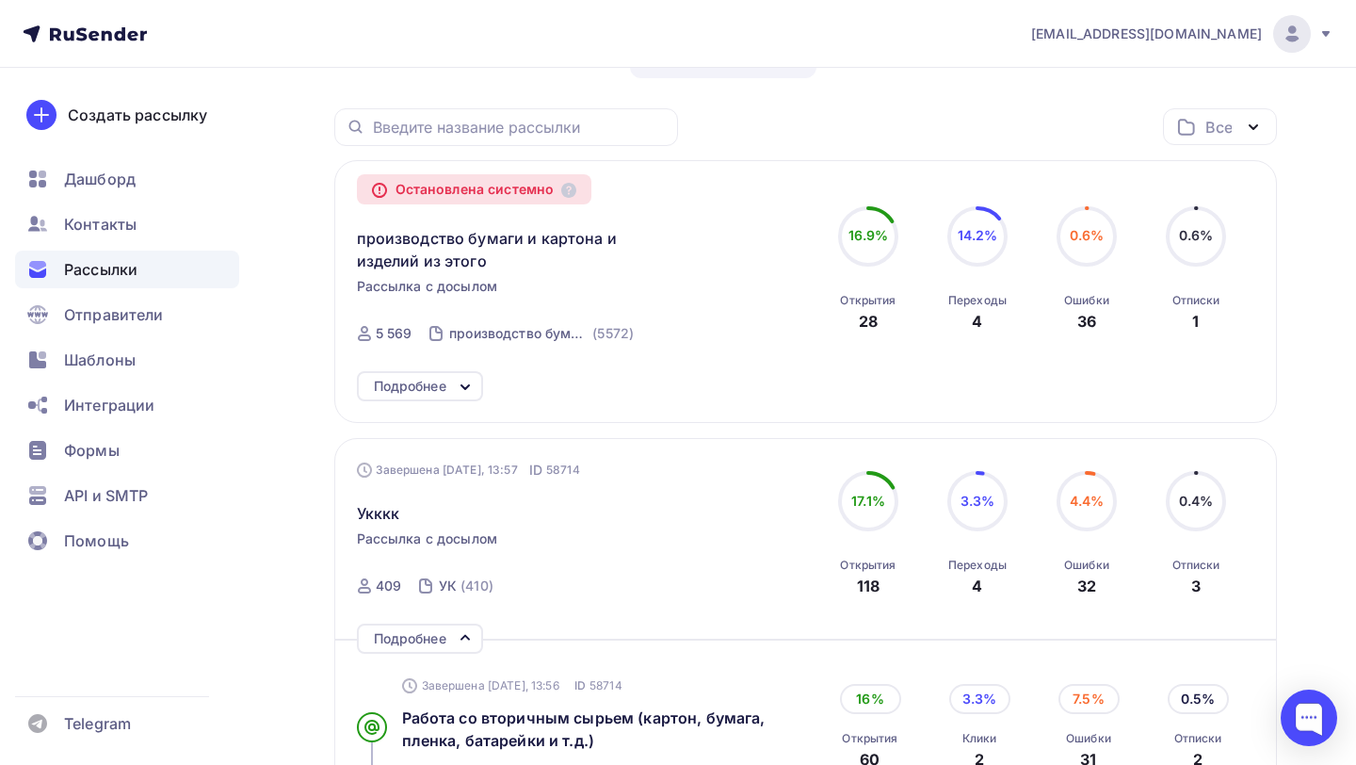
scroll to position [219, 0]
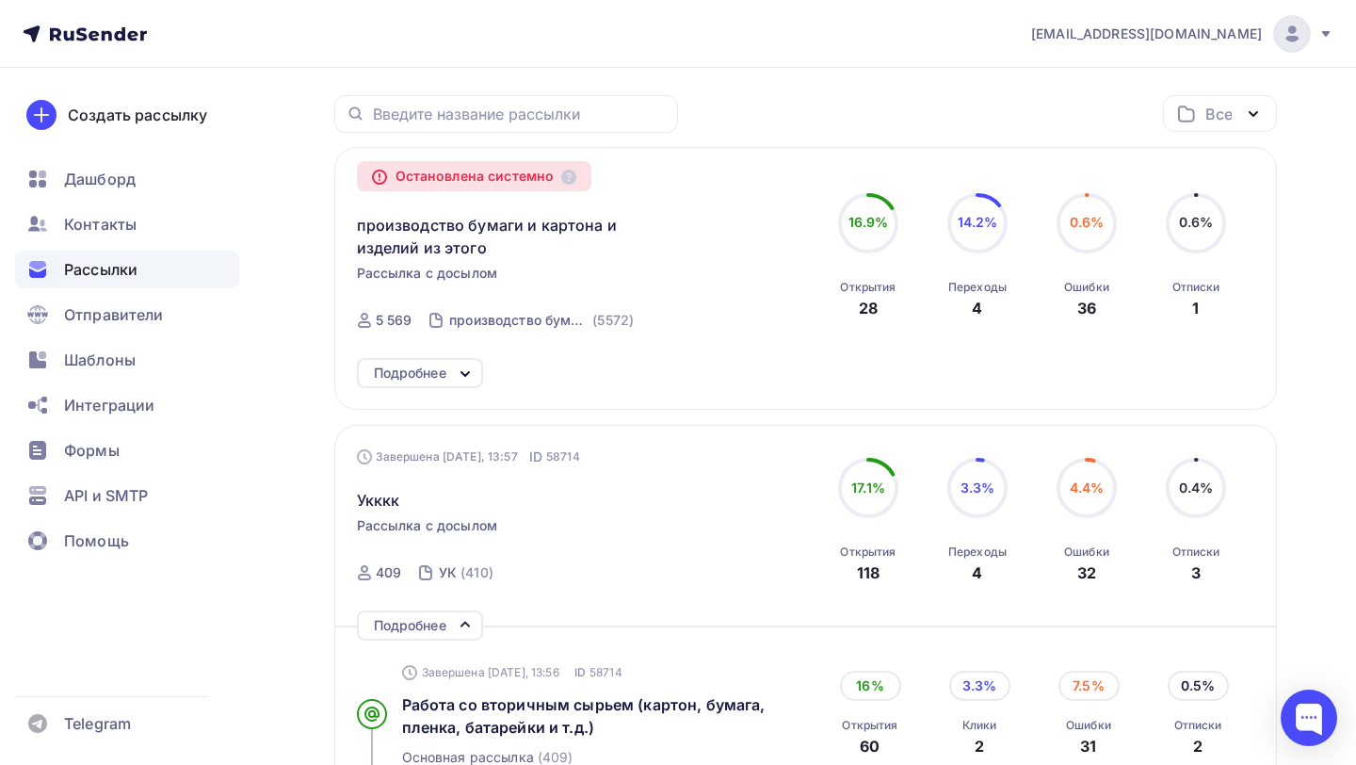
click at [449, 367] on div "Подробнее" at bounding box center [420, 373] width 126 height 30
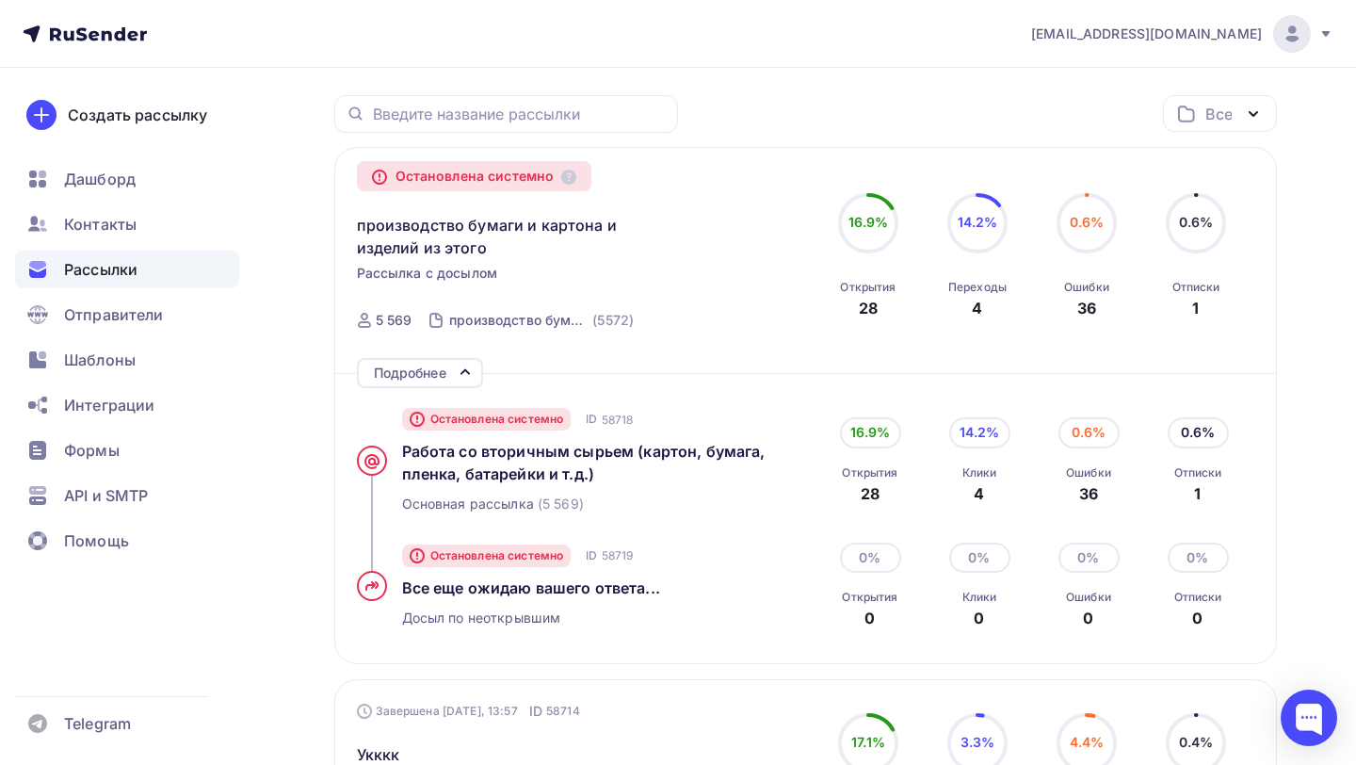
click at [449, 367] on div "Подробнее" at bounding box center [420, 373] width 126 height 30
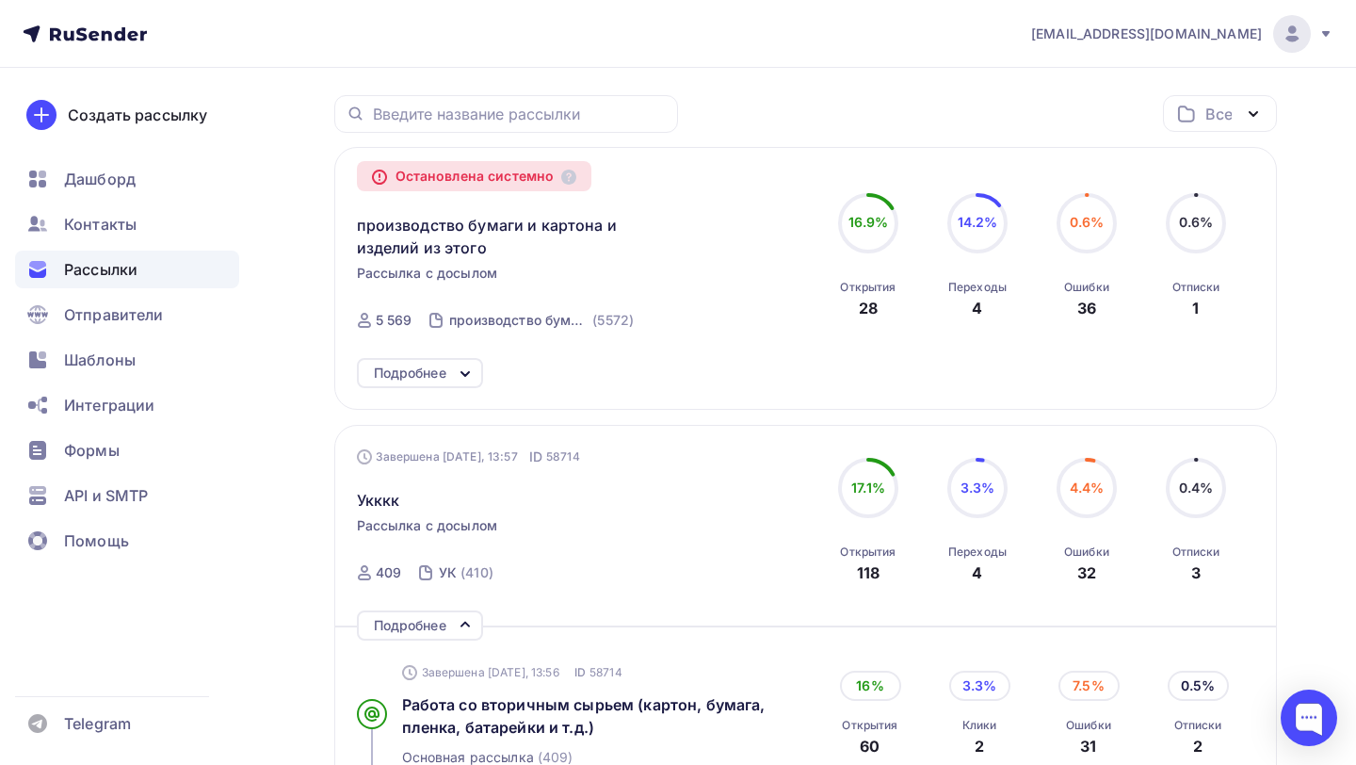
click at [449, 367] on div "Подробнее" at bounding box center [420, 373] width 126 height 30
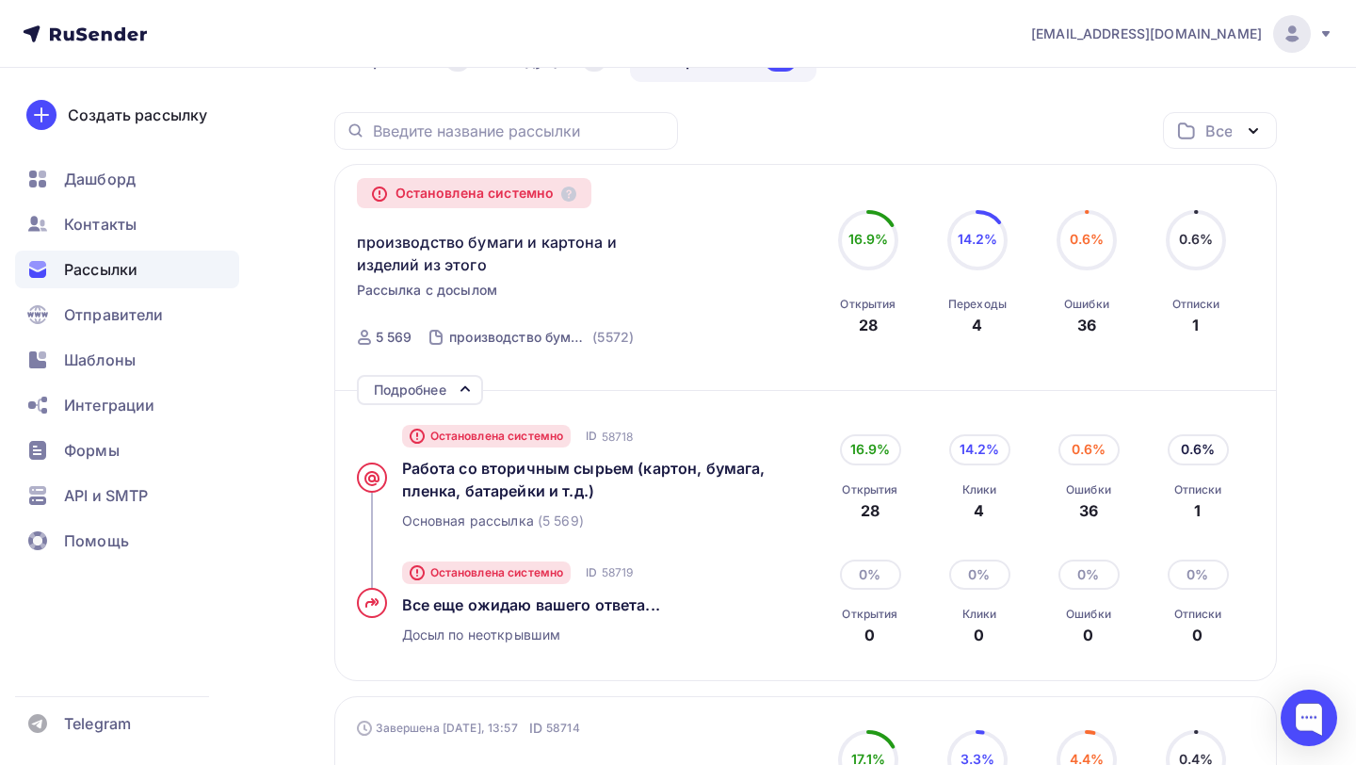
scroll to position [230, 0]
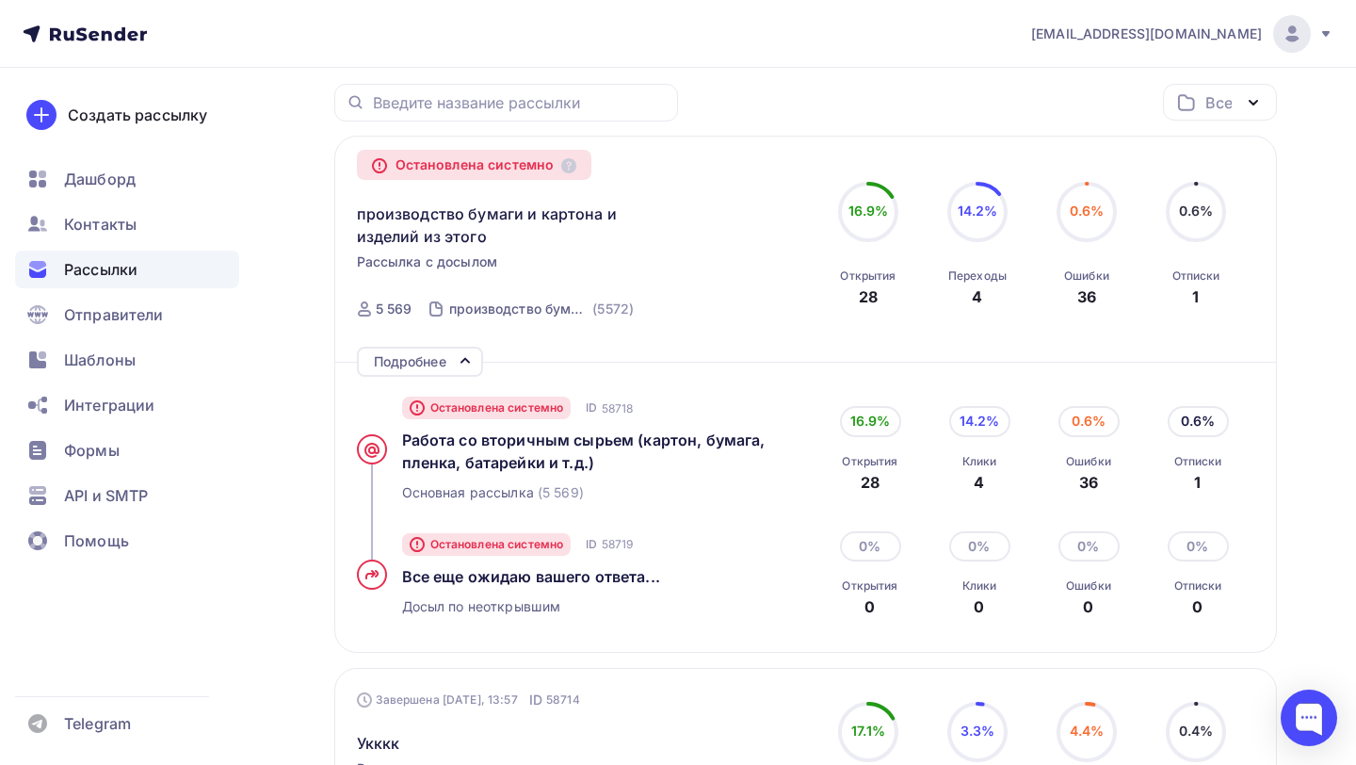
click at [421, 348] on div "Подробнее" at bounding box center [420, 362] width 126 height 30
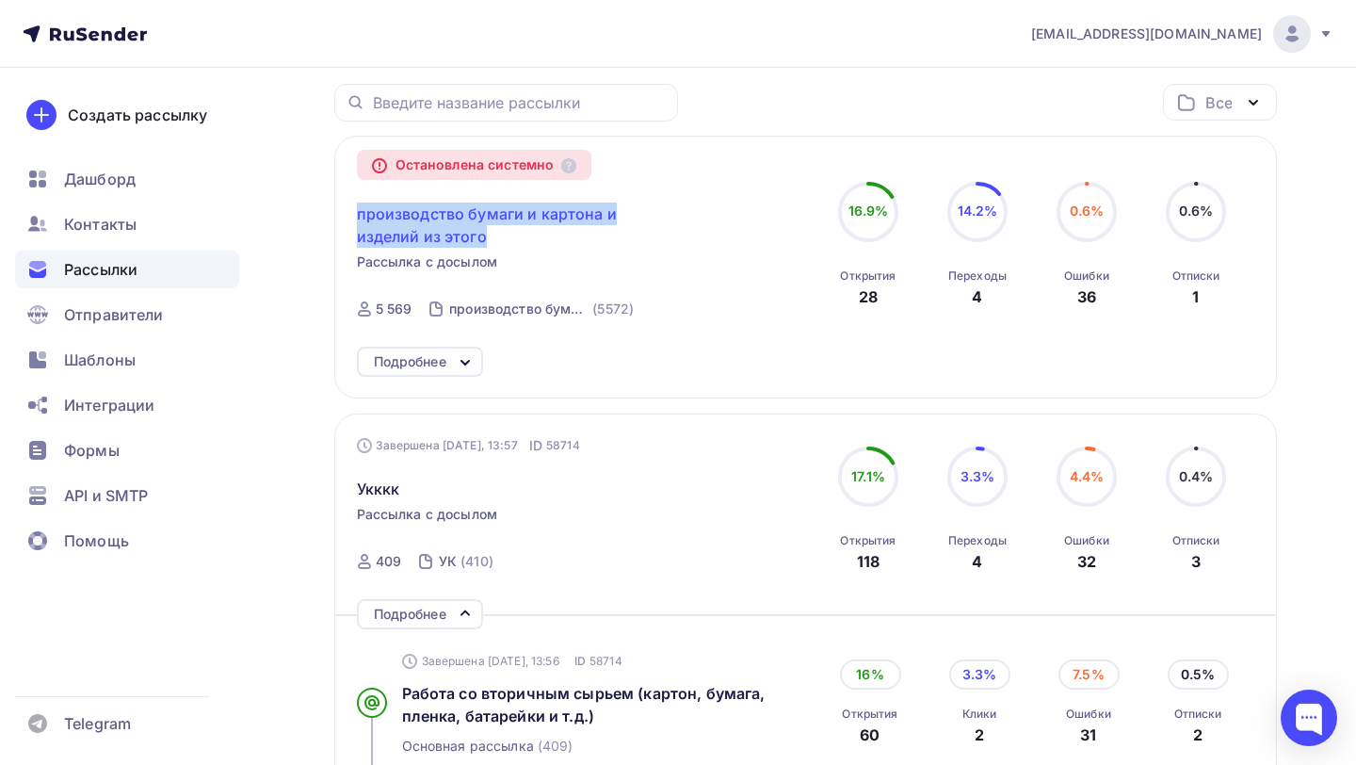
drag, startPoint x: 350, startPoint y: 216, endPoint x: 510, endPoint y: 229, distance: 159.7
click at [510, 229] on div "Остановлена системно производство бумаги и картона и изделий из этого Рассылка …" at bounding box center [805, 267] width 943 height 263
drag, startPoint x: 496, startPoint y: 267, endPoint x: 355, endPoint y: 267, distance: 141.3
click at [355, 267] on div "Остановлена системно производство бумаги и картона и изделий из этого Рассылка …" at bounding box center [805, 267] width 943 height 263
click at [362, 267] on span "Рассылка с досылом" at bounding box center [427, 261] width 141 height 19
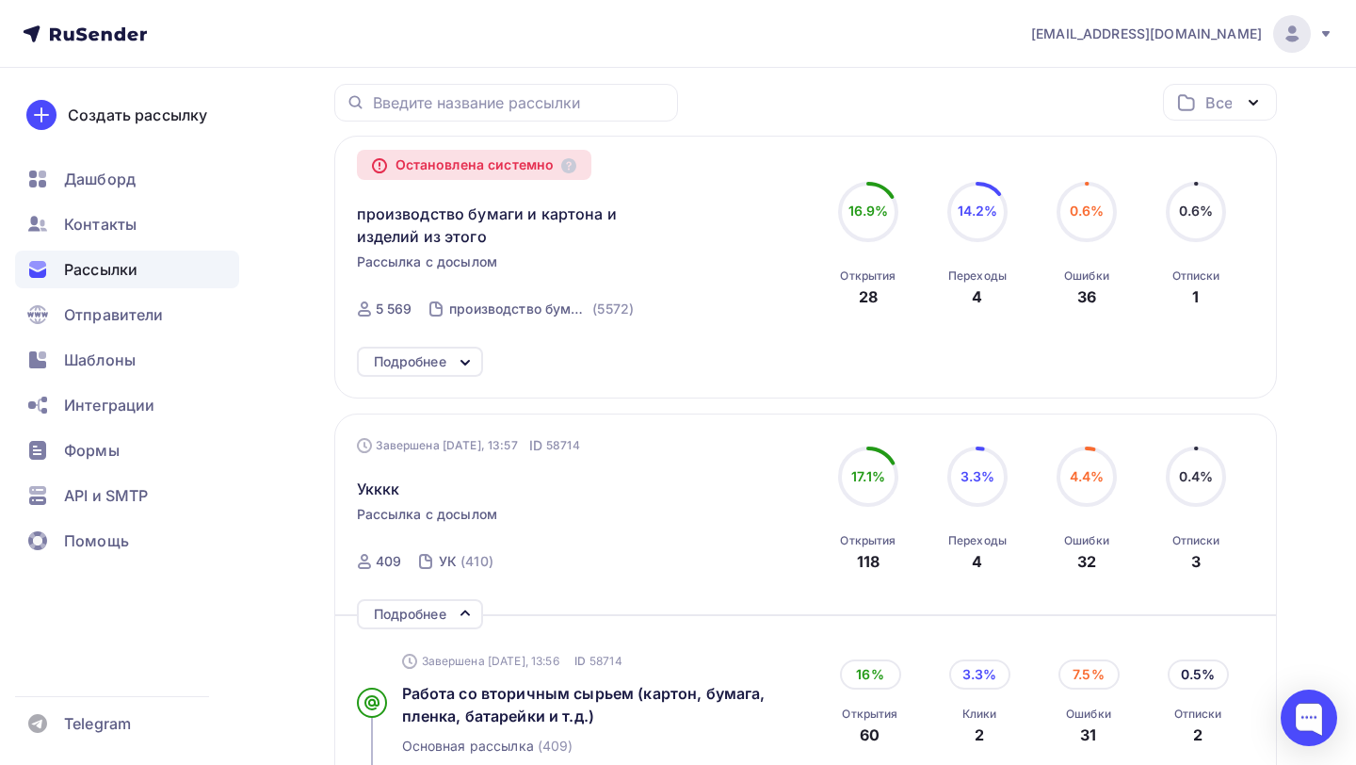
drag, startPoint x: 357, startPoint y: 265, endPoint x: 504, endPoint y: 263, distance: 146.9
click at [505, 263] on div "Остановлена системно производство бумаги и картона и изделий из этого Рассылка …" at bounding box center [572, 244] width 430 height 173
click at [496, 264] on span "Рассылка с досылом" at bounding box center [427, 261] width 141 height 19
drag, startPoint x: 496, startPoint y: 264, endPoint x: 358, endPoint y: 267, distance: 138.5
click at [357, 267] on span "Рассылка с досылом" at bounding box center [427, 261] width 141 height 19
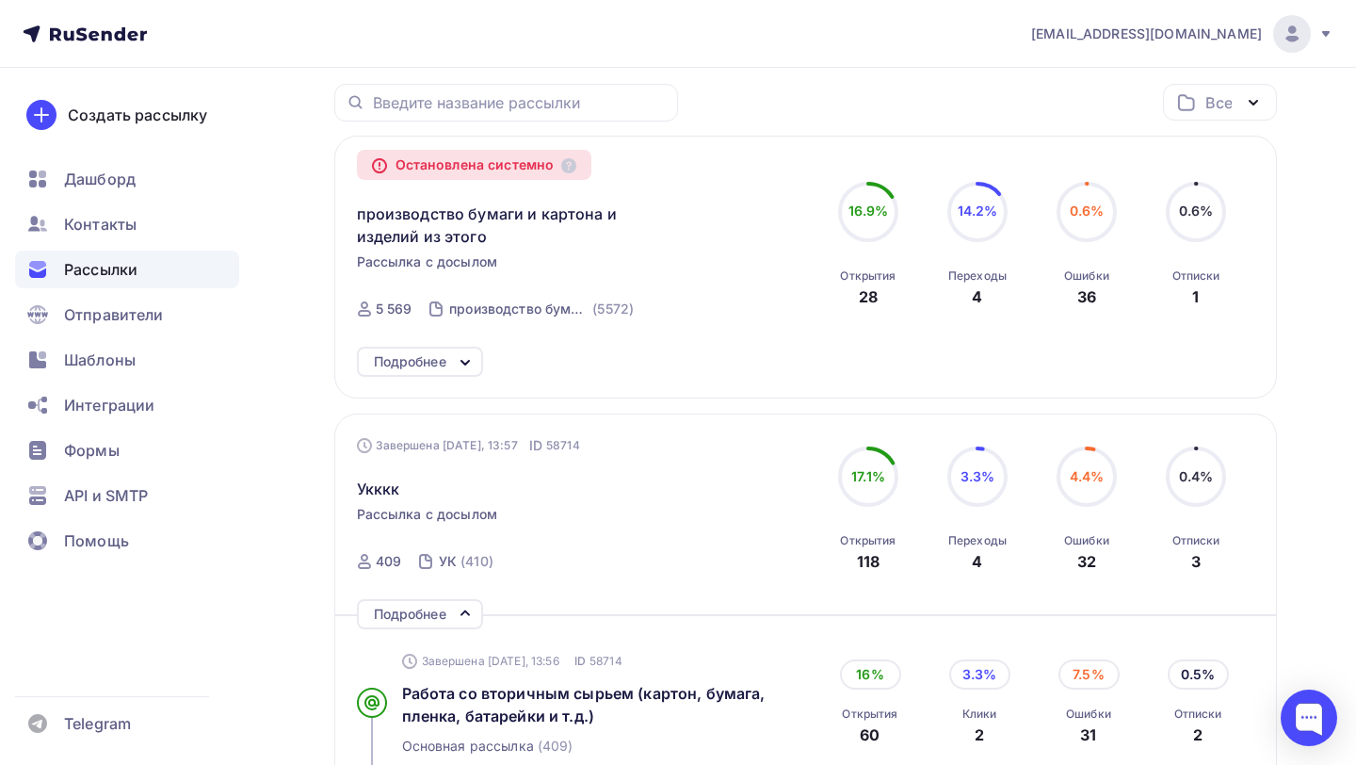
click at [358, 267] on span "Рассылка с досылом" at bounding box center [427, 261] width 141 height 19
drag, startPoint x: 975, startPoint y: 298, endPoint x: 985, endPoint y: 298, distance: 10.4
click at [985, 298] on div "Переходы 4" at bounding box center [977, 282] width 58 height 51
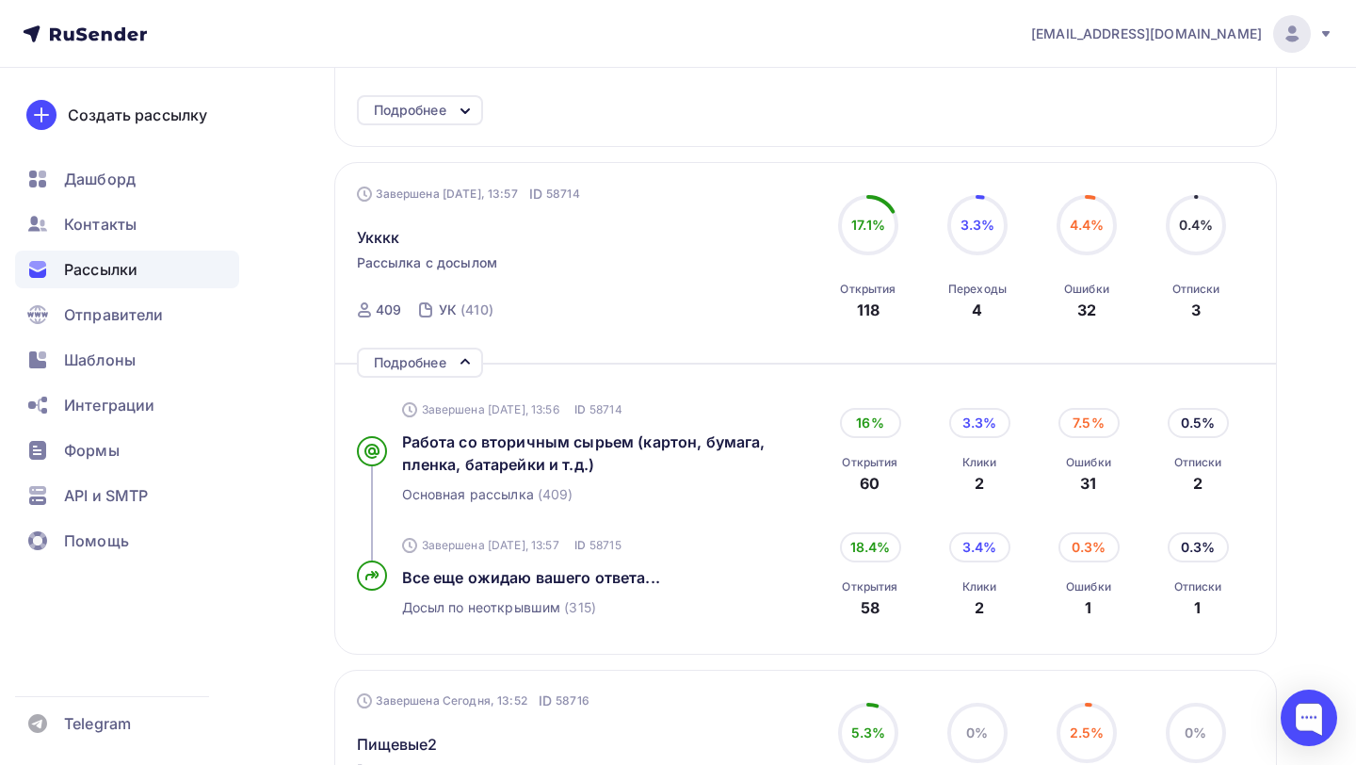
scroll to position [499, 0]
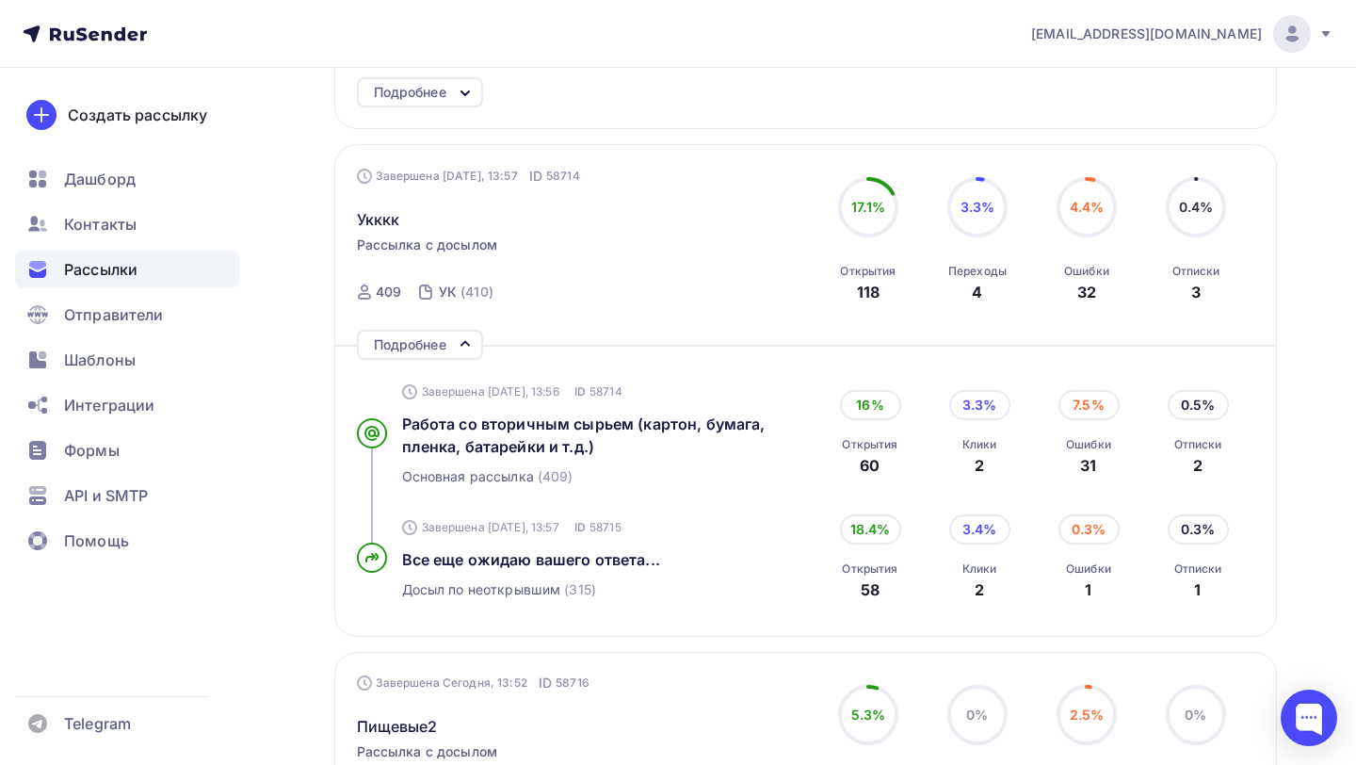
click at [460, 355] on icon at bounding box center [465, 343] width 23 height 23
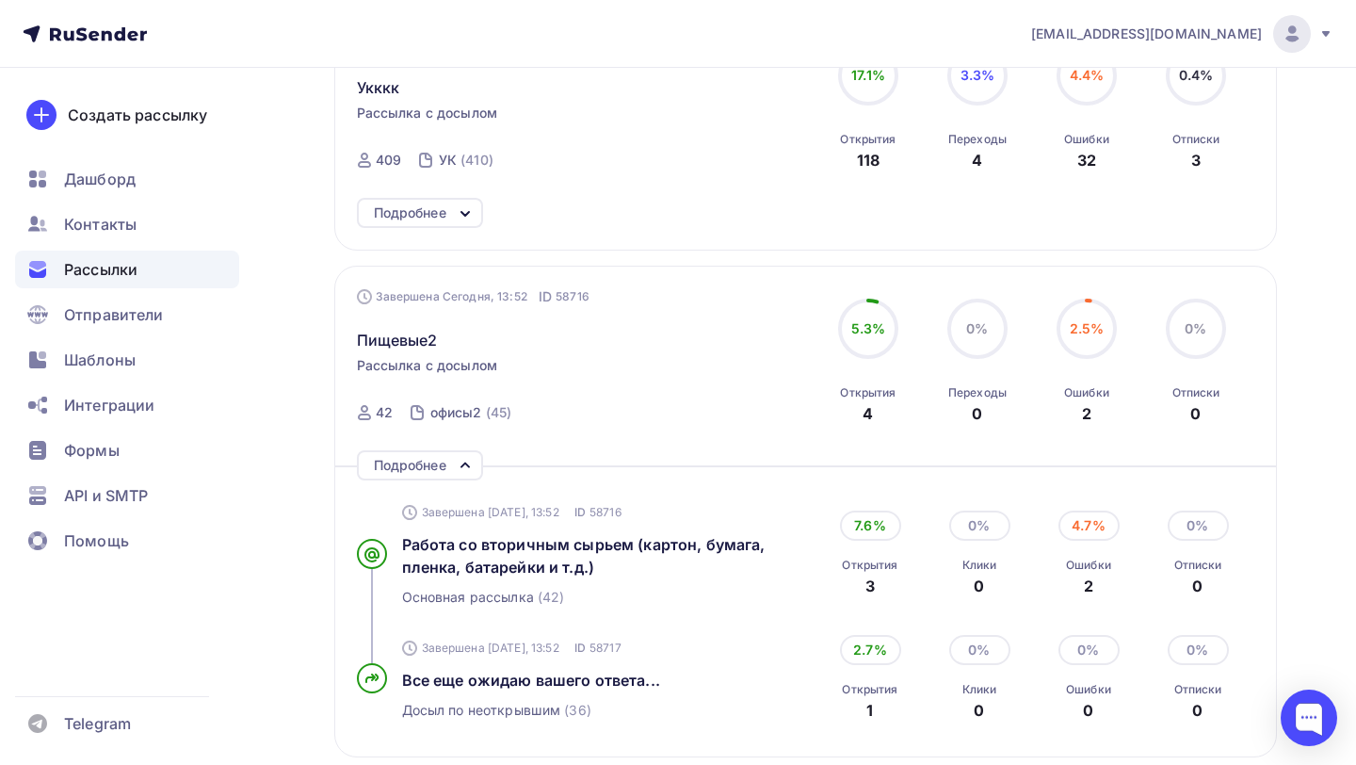
scroll to position [642, 0]
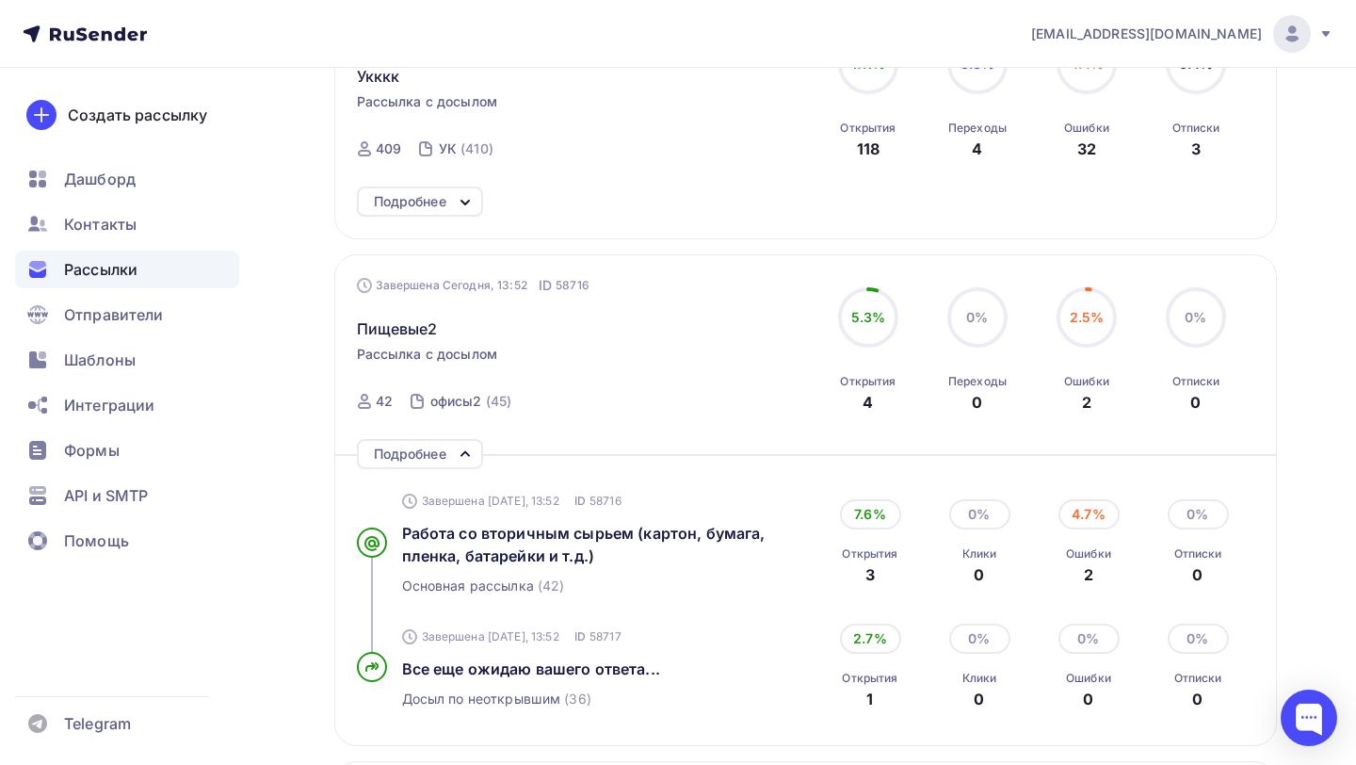
click at [443, 458] on div "Подробнее" at bounding box center [410, 454] width 73 height 23
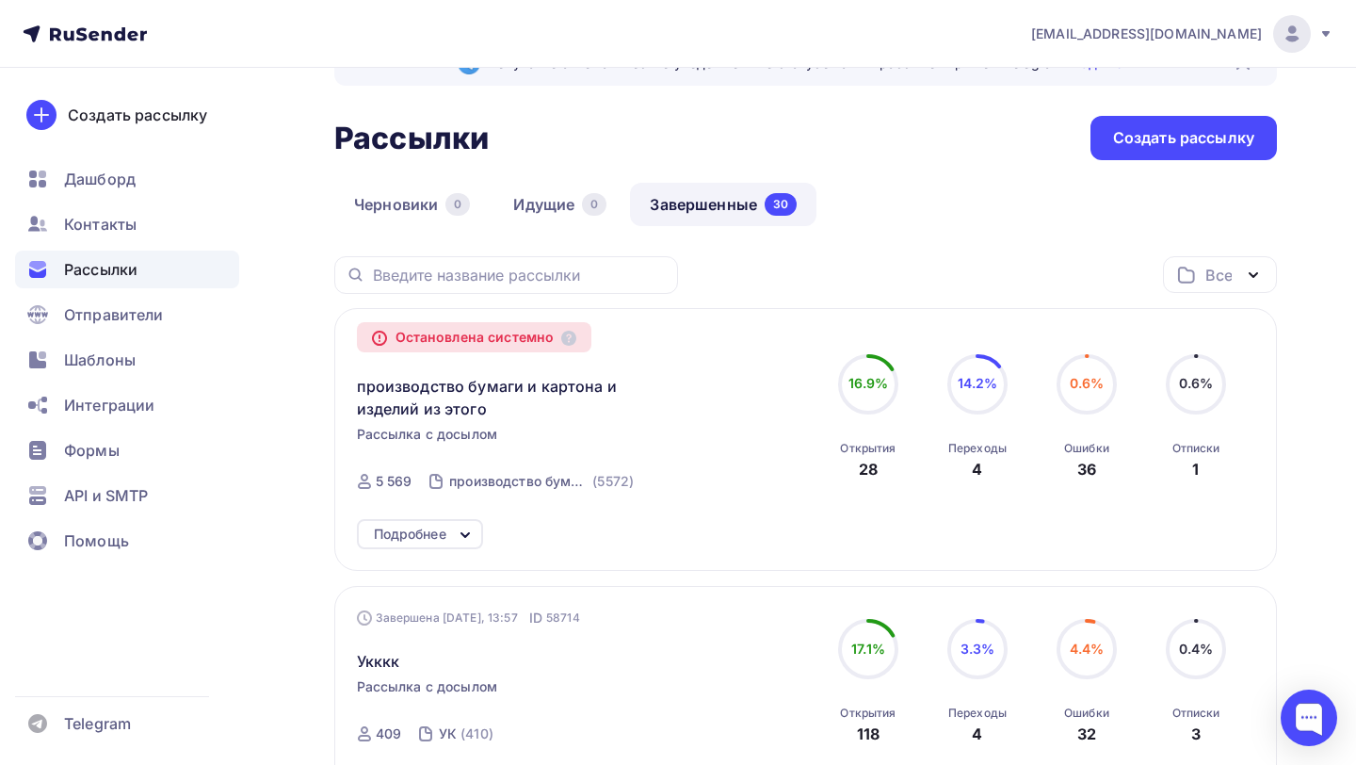
scroll to position [64, 0]
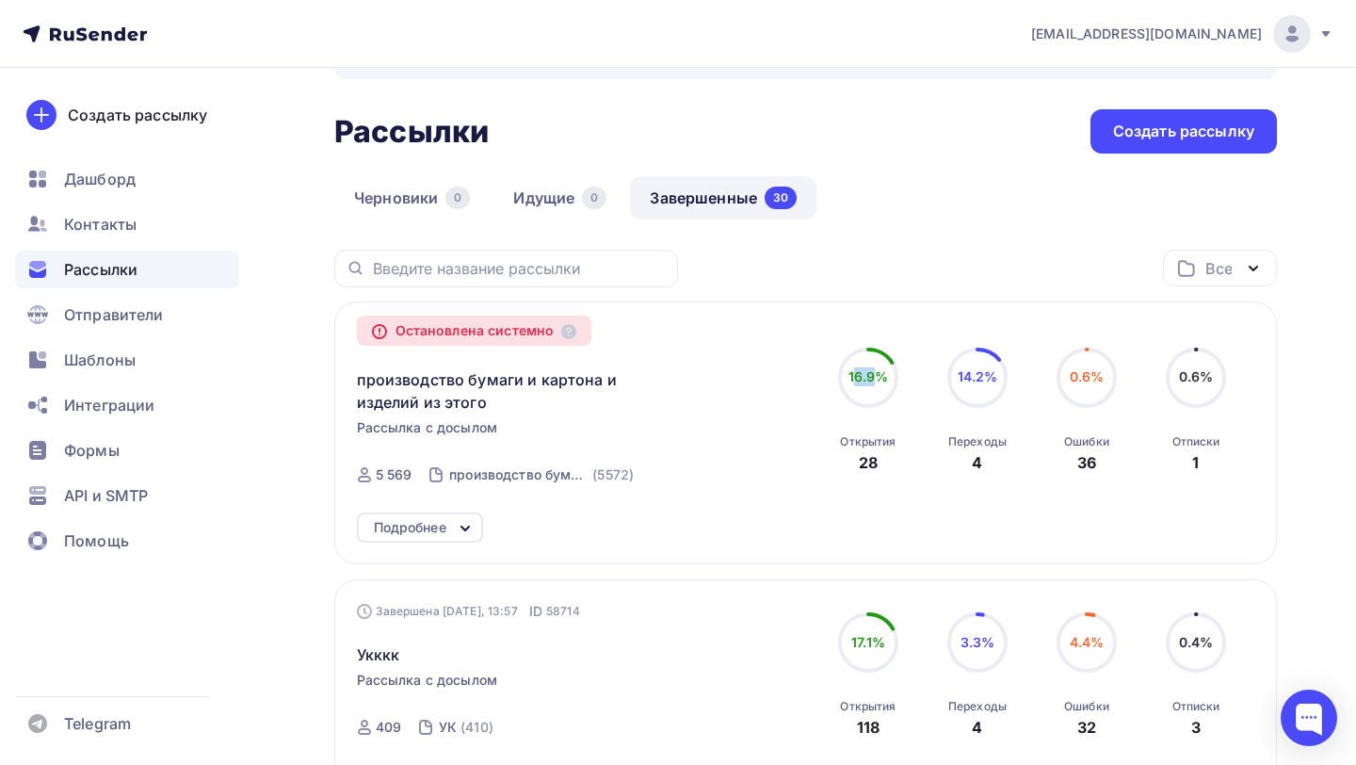
drag, startPoint x: 854, startPoint y: 381, endPoint x: 871, endPoint y: 381, distance: 17.0
click at [871, 381] on span "16.9%" at bounding box center [869, 376] width 41 height 16
click at [203, 173] on div "Дашборд" at bounding box center [127, 179] width 224 height 38
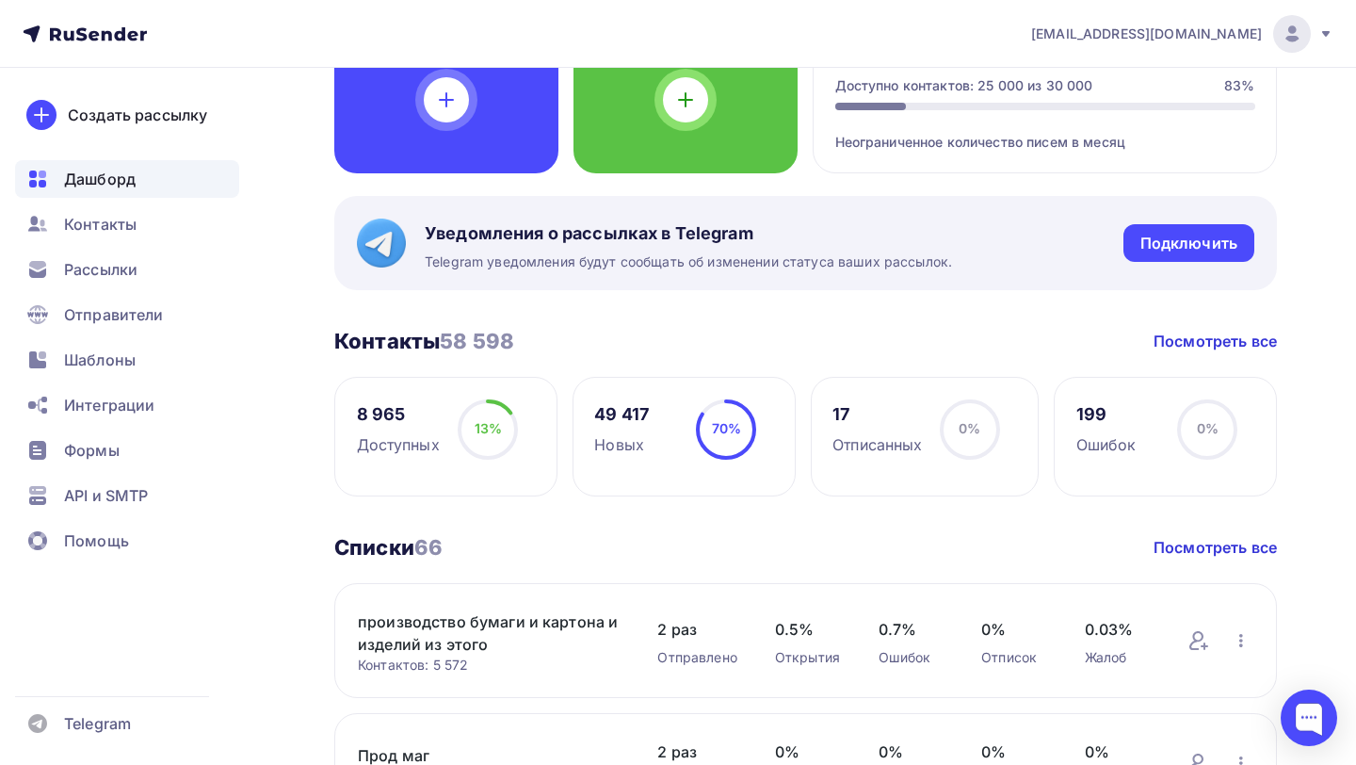
scroll to position [226, 0]
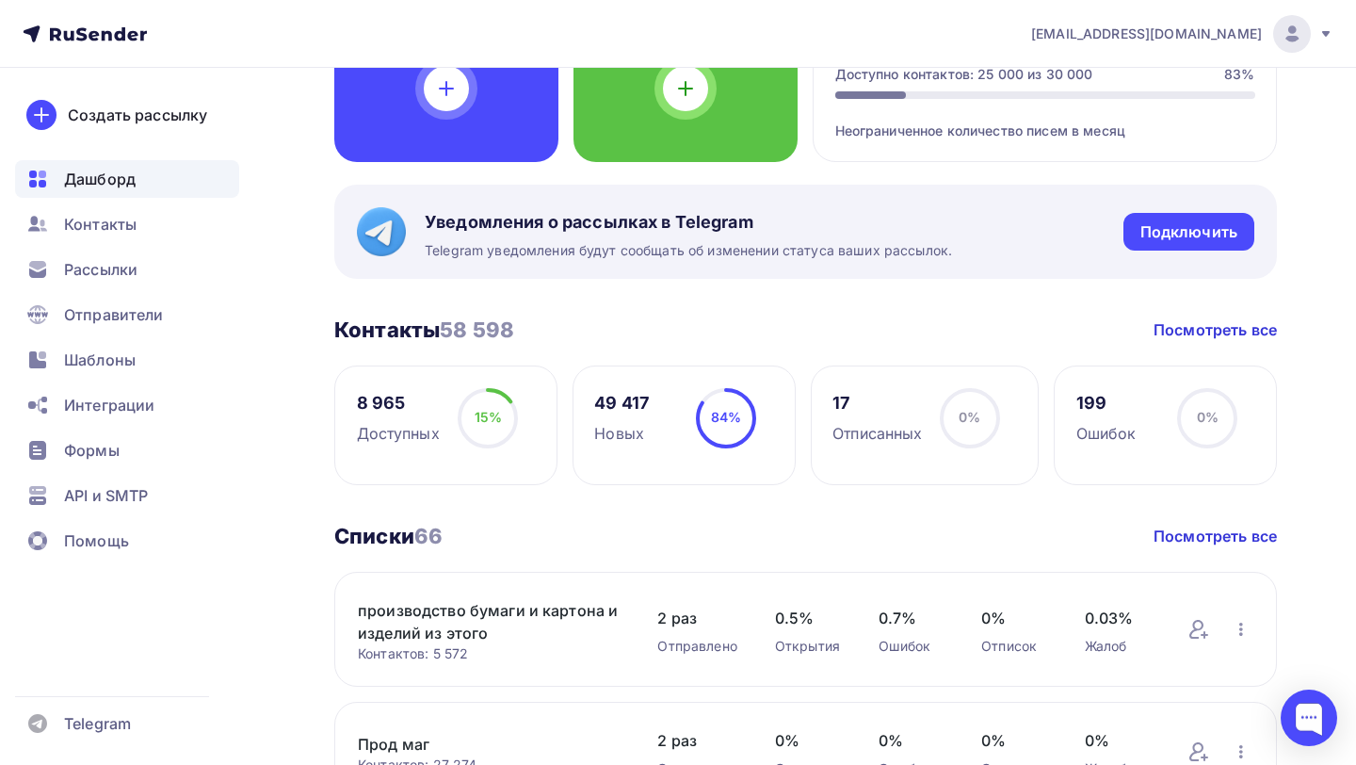
drag, startPoint x: 446, startPoint y: 328, endPoint x: 516, endPoint y: 328, distance: 69.7
click at [514, 328] on span "58 598" at bounding box center [477, 329] width 74 height 24
drag, startPoint x: 365, startPoint y: 435, endPoint x: 448, endPoint y: 435, distance: 82.9
click at [448, 435] on div "8 965 Доступных 15% 15%" at bounding box center [445, 425] width 223 height 120
click at [448, 435] on div "15% 15%" at bounding box center [488, 425] width 94 height 75
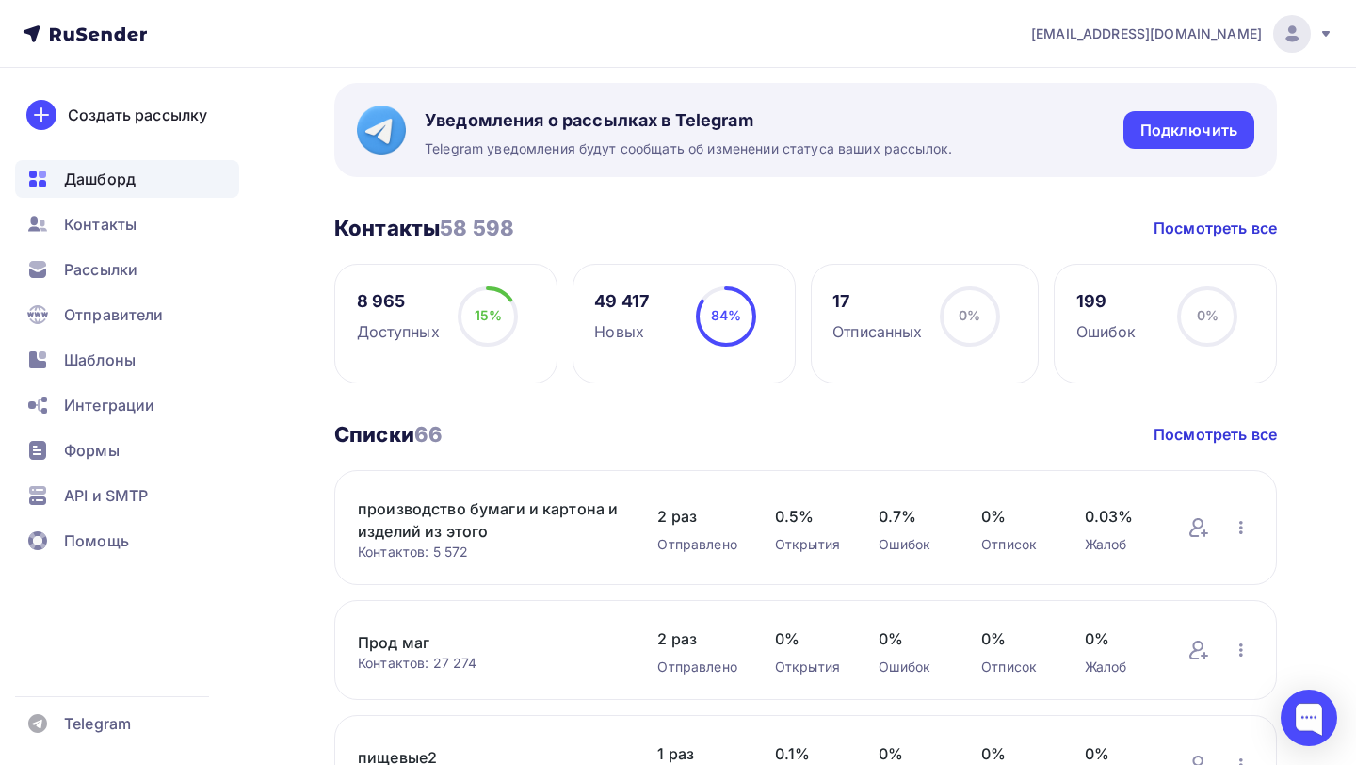
scroll to position [312, 0]
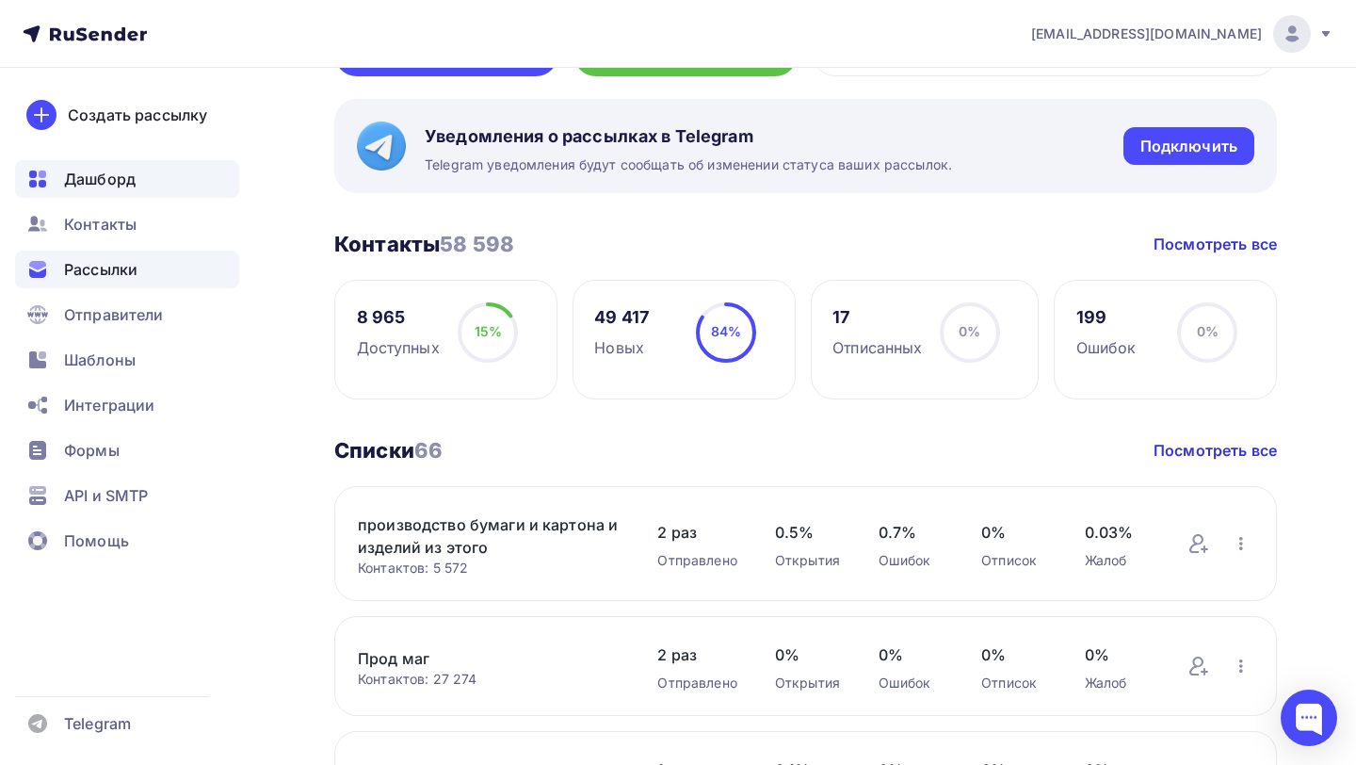
click at [176, 271] on div "Рассылки" at bounding box center [127, 270] width 224 height 38
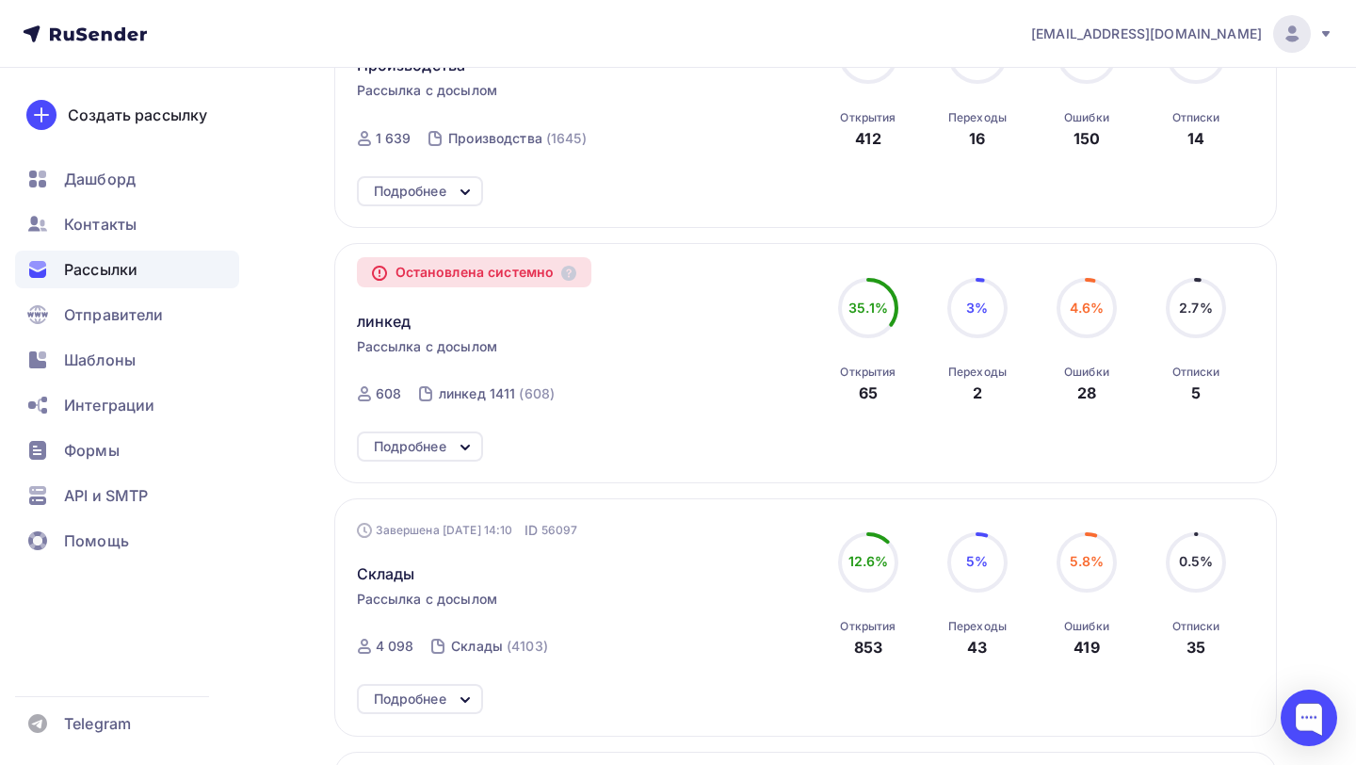
scroll to position [1158, 0]
click at [461, 452] on icon at bounding box center [465, 448] width 23 height 23
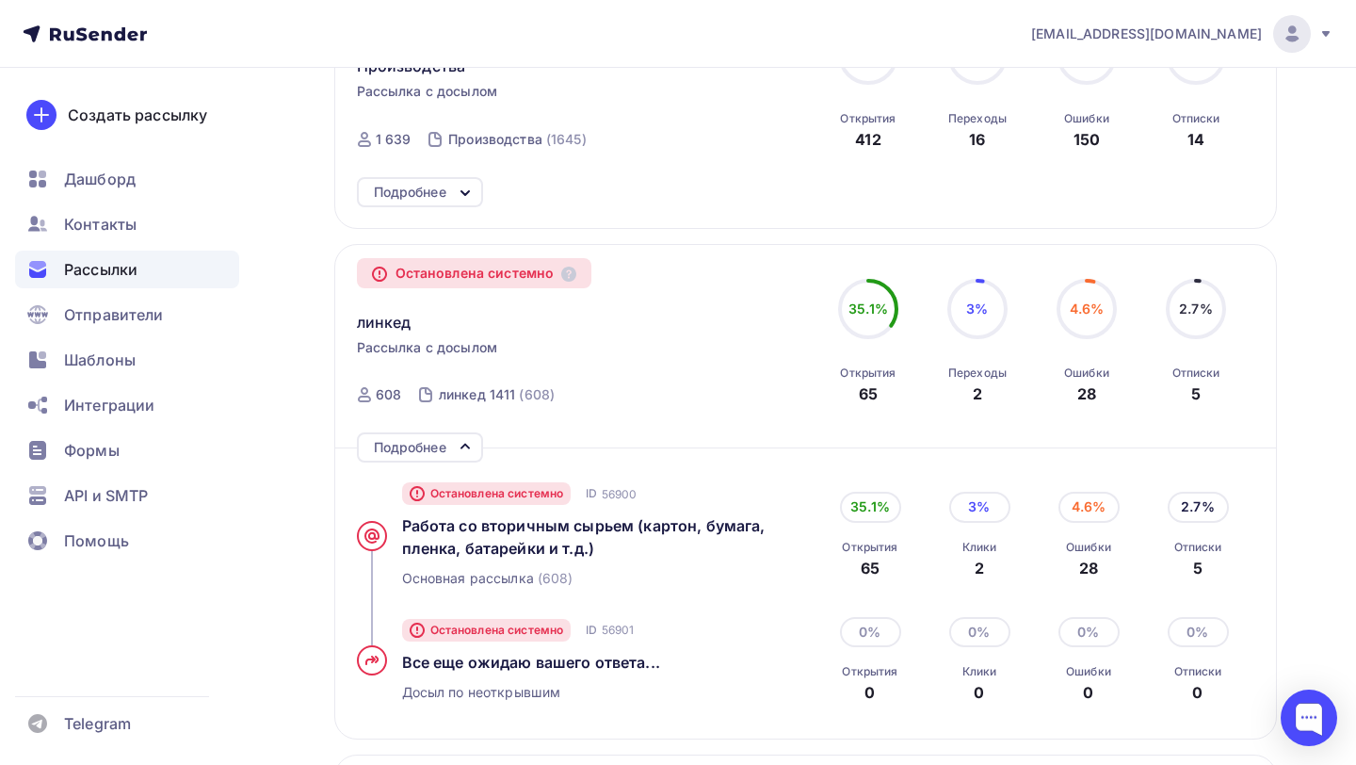
click at [465, 454] on icon at bounding box center [465, 446] width 23 height 23
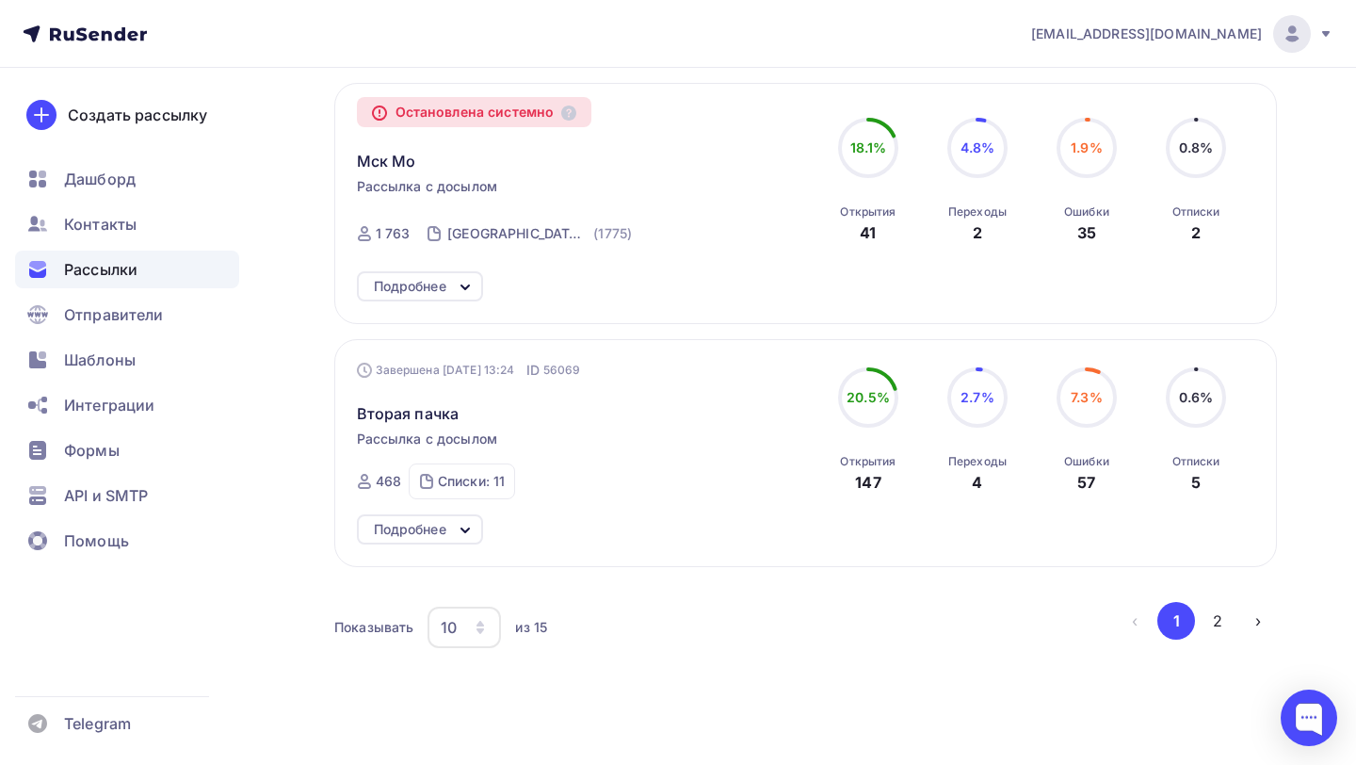
scroll to position [2336, 0]
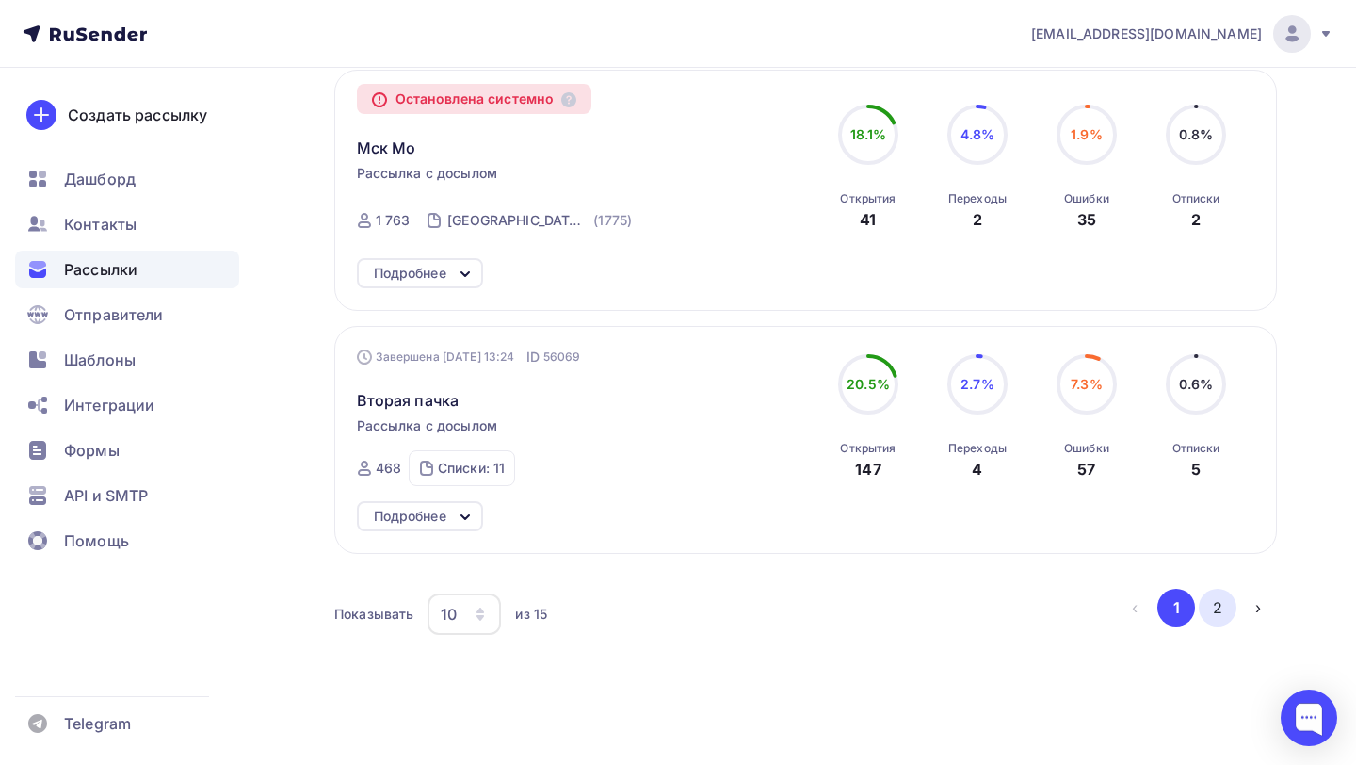
click at [1213, 607] on button "2" at bounding box center [1218, 608] width 38 height 38
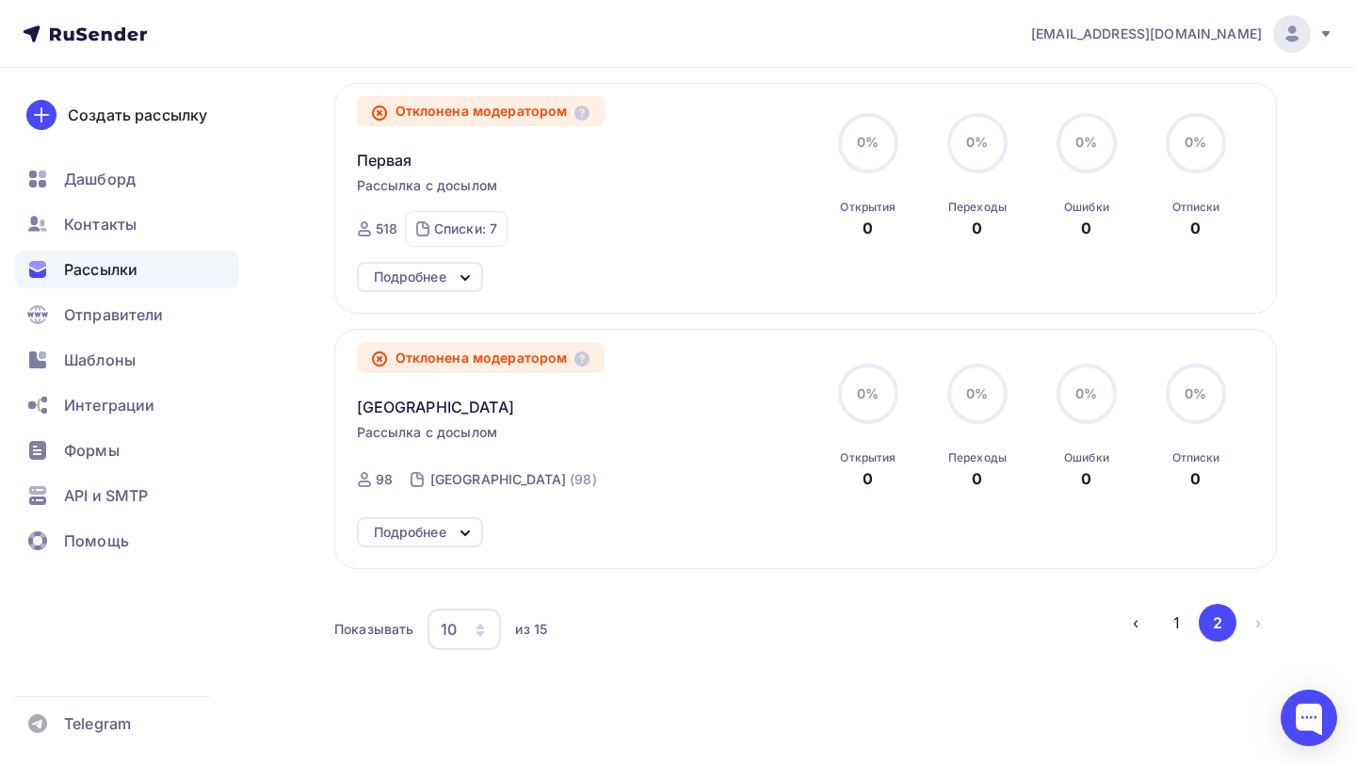
scroll to position [1062, 0]
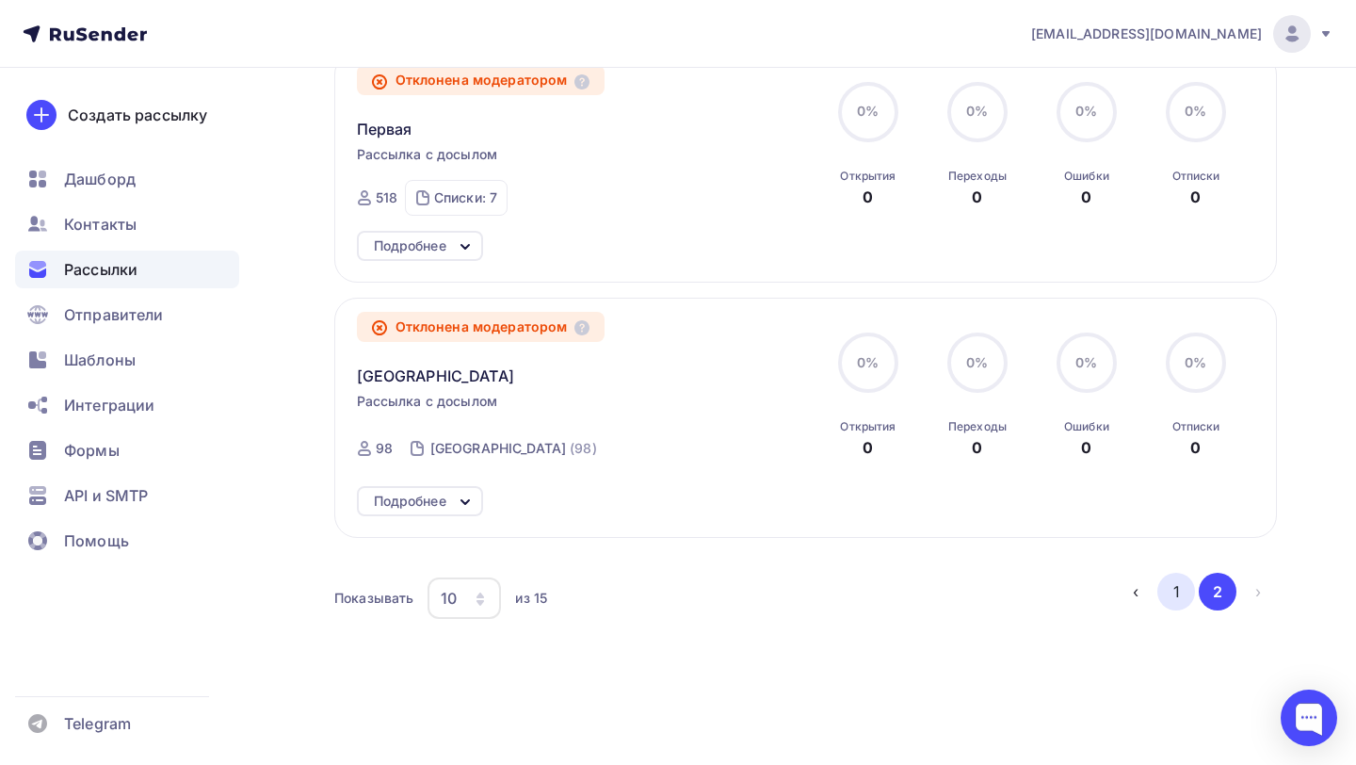
click at [1191, 588] on button "1" at bounding box center [1177, 592] width 38 height 38
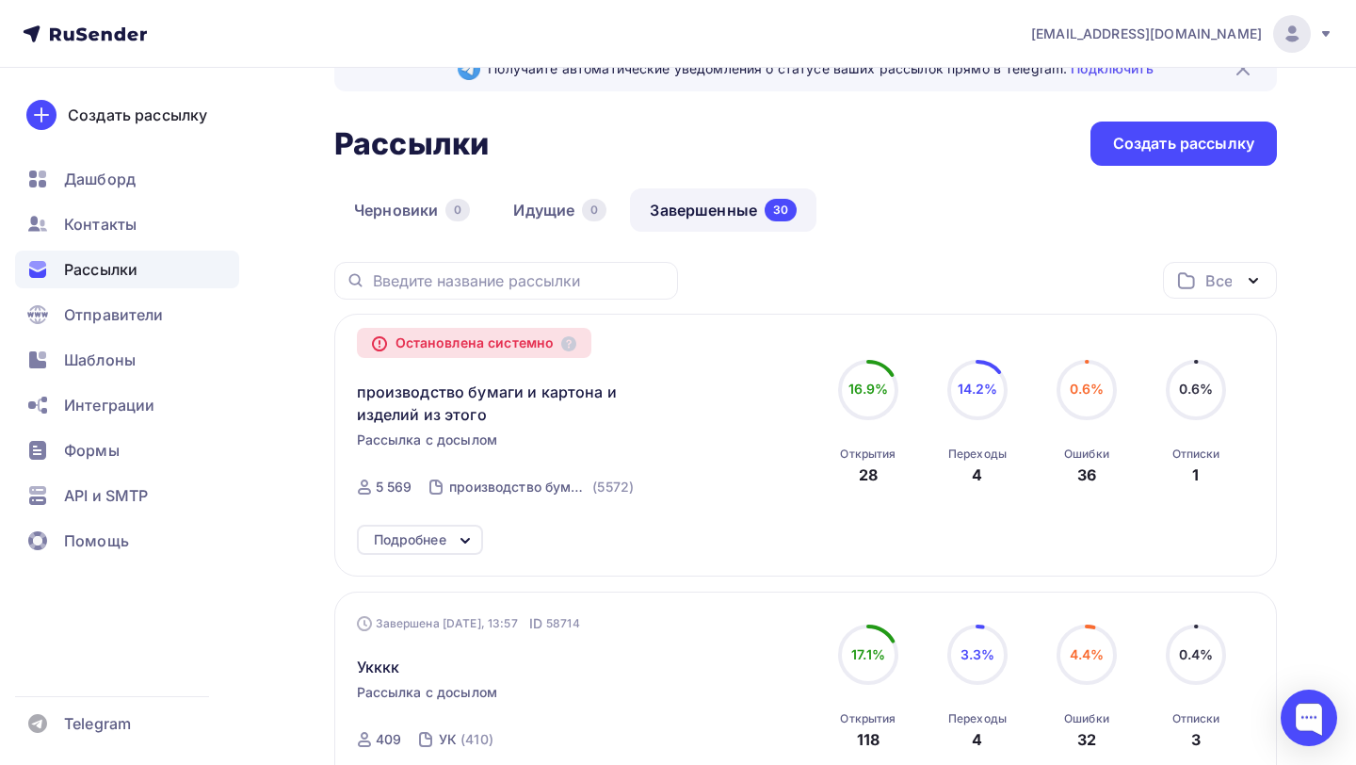
scroll to position [0, 0]
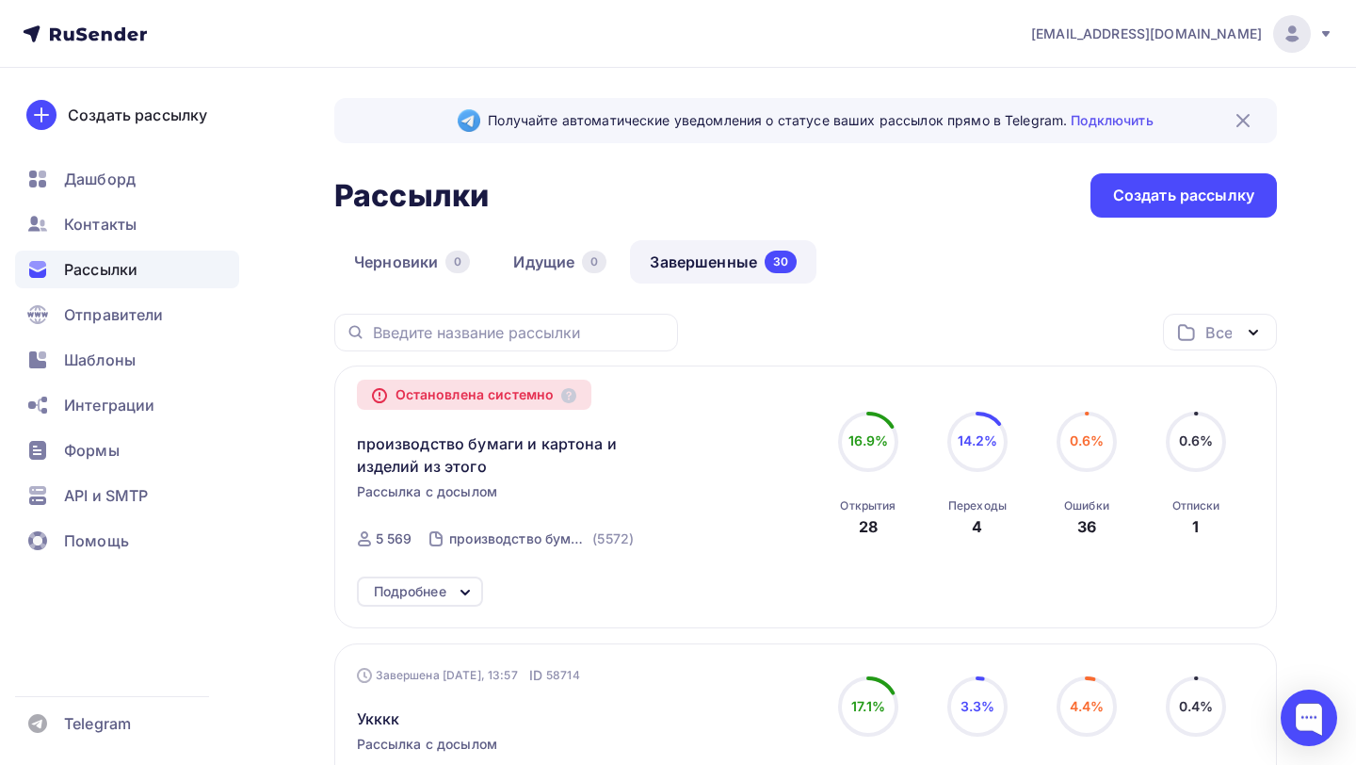
click at [774, 314] on div "Все Все папки Создать новую папку" at bounding box center [805, 340] width 943 height 52
